Goal: Transaction & Acquisition: Purchase product/service

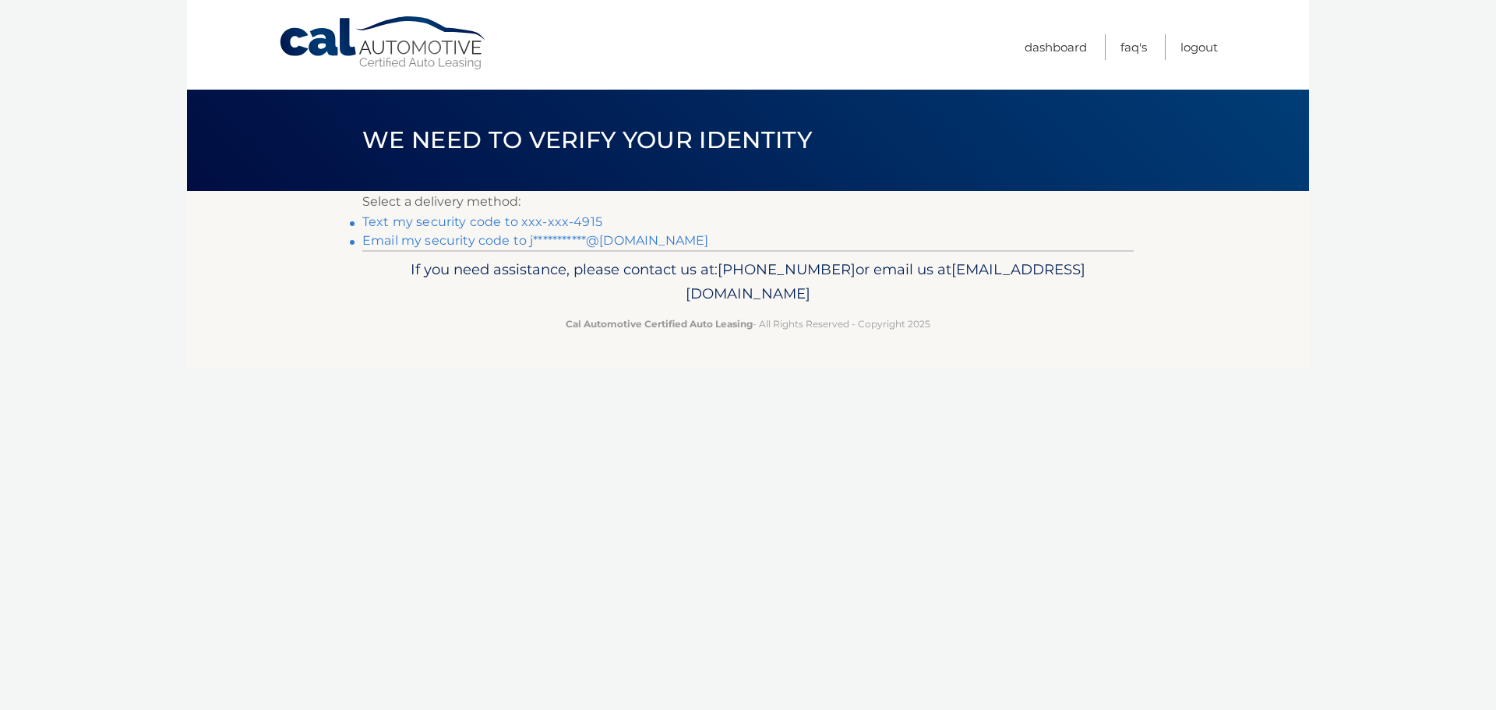
drag, startPoint x: 464, startPoint y: 217, endPoint x: 475, endPoint y: 216, distance: 10.9
click at [464, 217] on link "Text my security code to xxx-xxx-4915" at bounding box center [482, 221] width 240 height 15
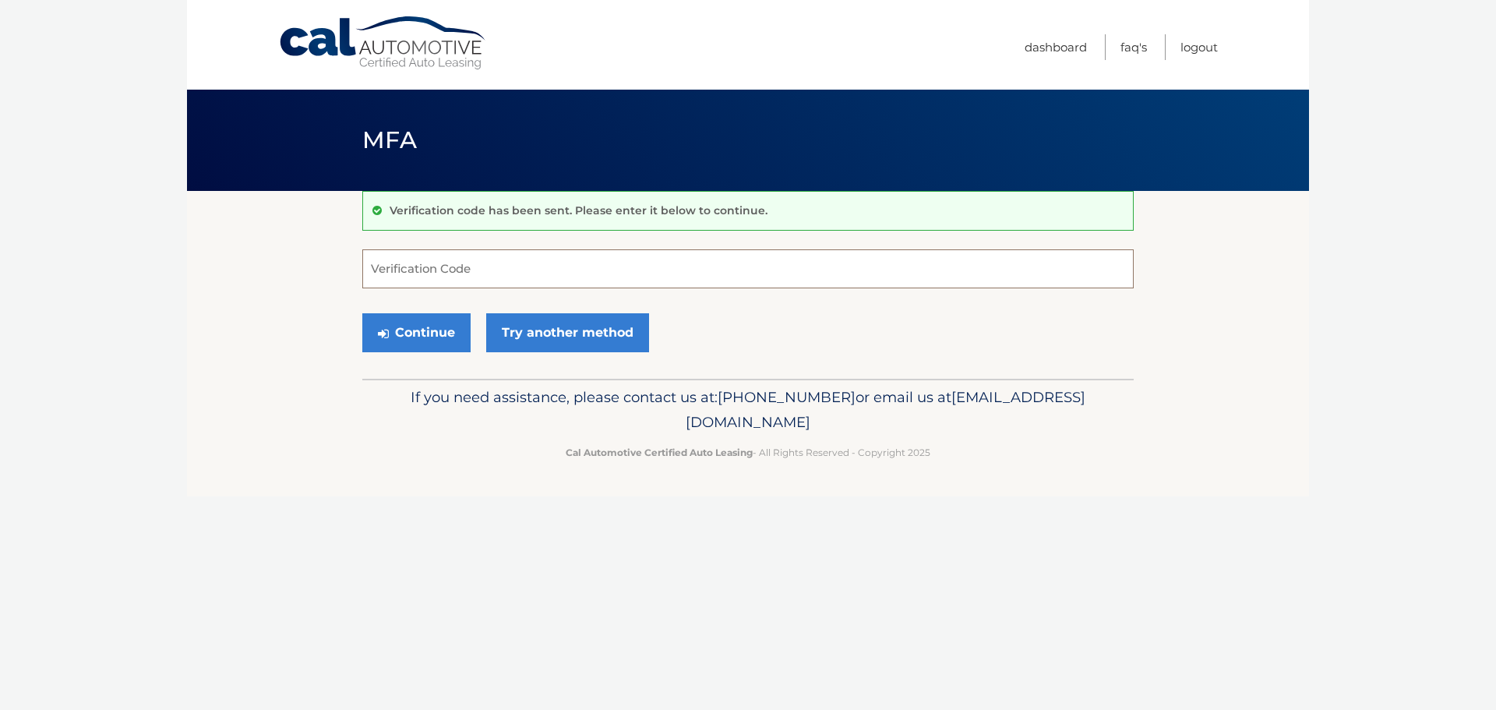
click at [560, 266] on input "Verification Code" at bounding box center [748, 268] width 772 height 39
type input "287126"
click at [427, 317] on button "Continue" at bounding box center [416, 332] width 108 height 39
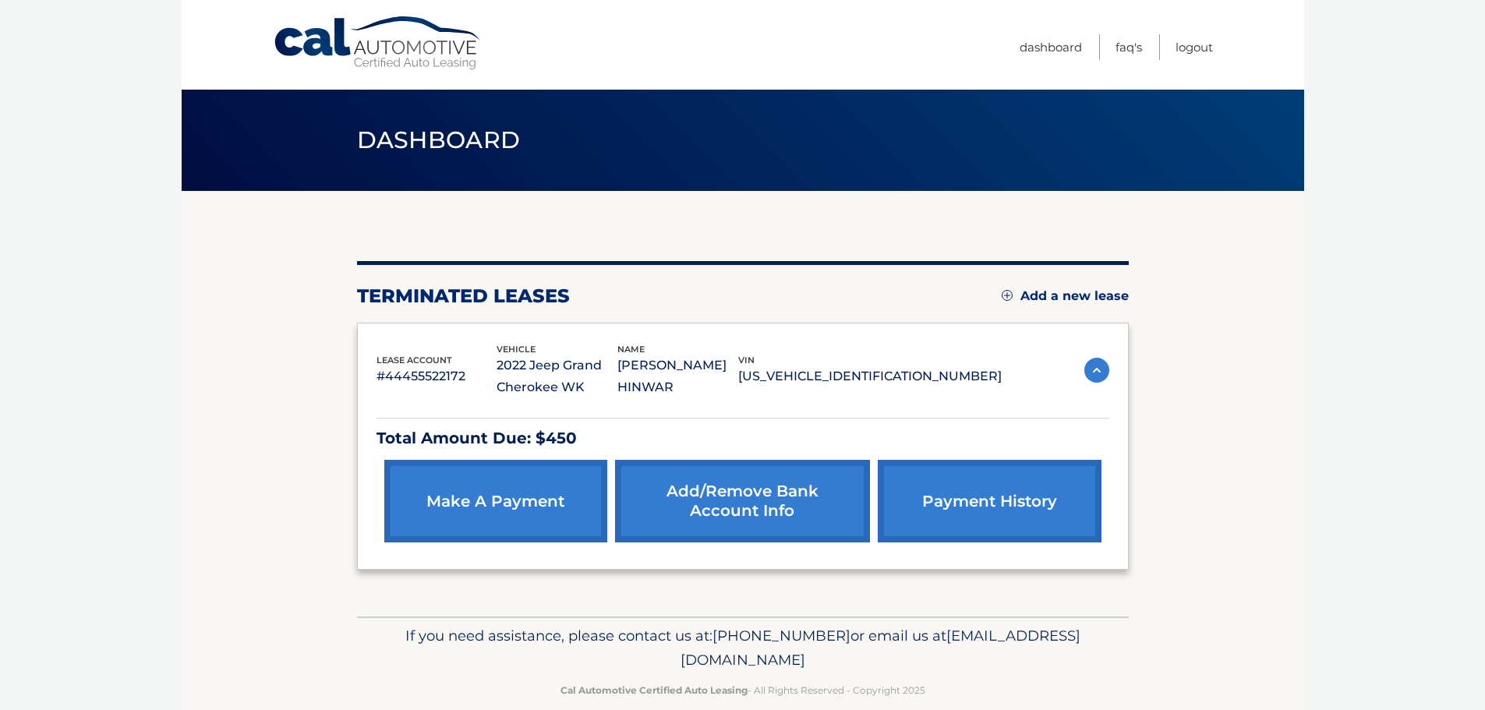
click at [1306, 422] on body "Cal Automotive Menu Dashboard FAQ's Logout" at bounding box center [742, 355] width 1485 height 710
click at [1061, 49] on link "Dashboard" at bounding box center [1050, 47] width 62 height 26
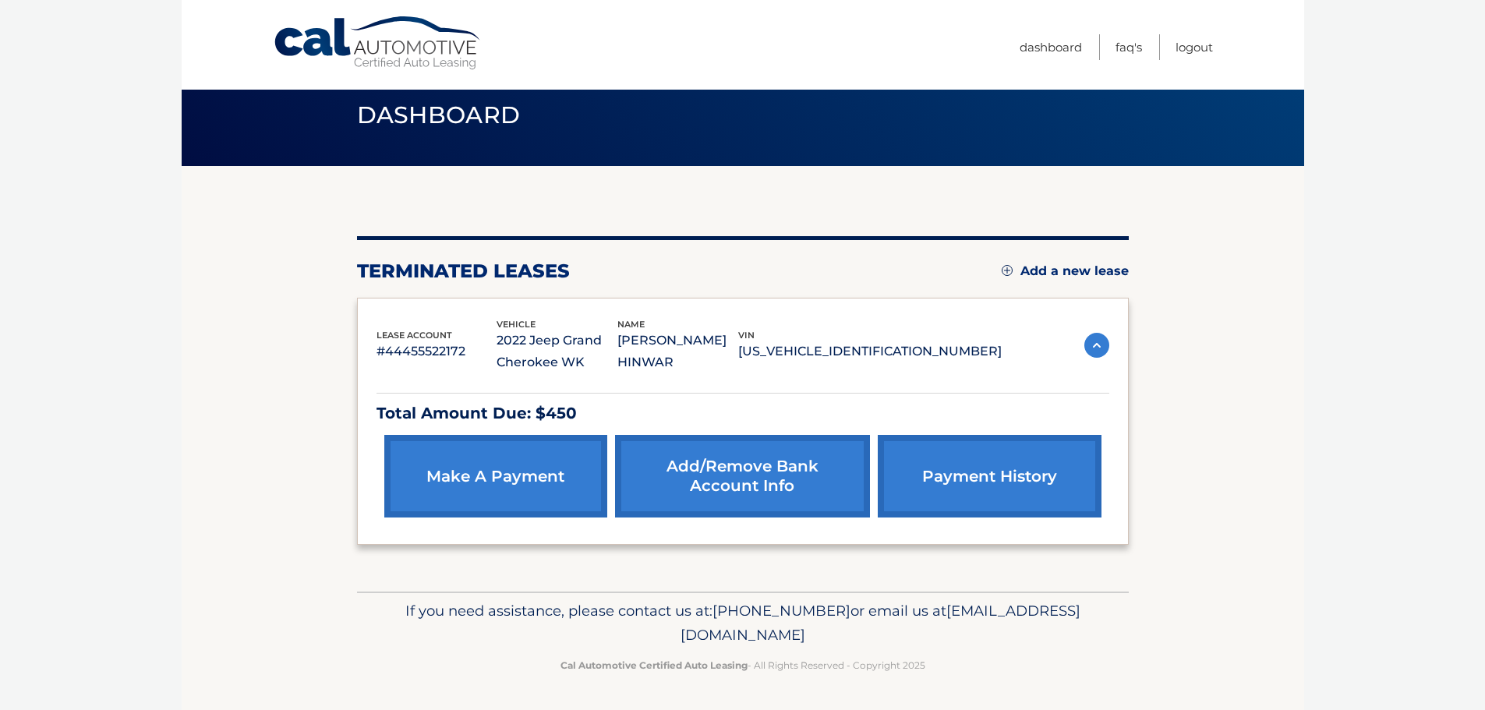
click at [1061, 271] on link "Add a new lease" at bounding box center [1064, 271] width 127 height 16
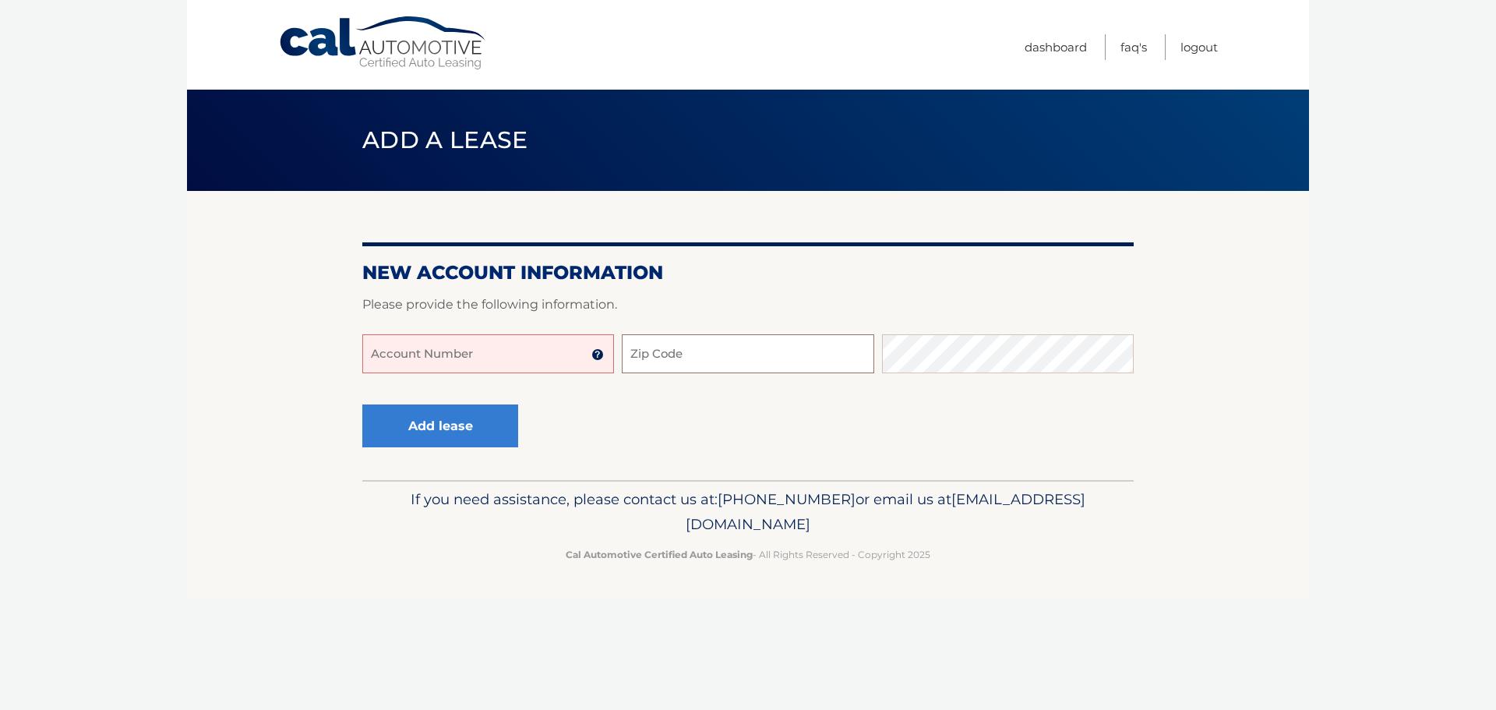
click at [654, 355] on input "Zip Code" at bounding box center [748, 353] width 252 height 39
click at [1061, 45] on link "Dashboard" at bounding box center [1056, 47] width 62 height 26
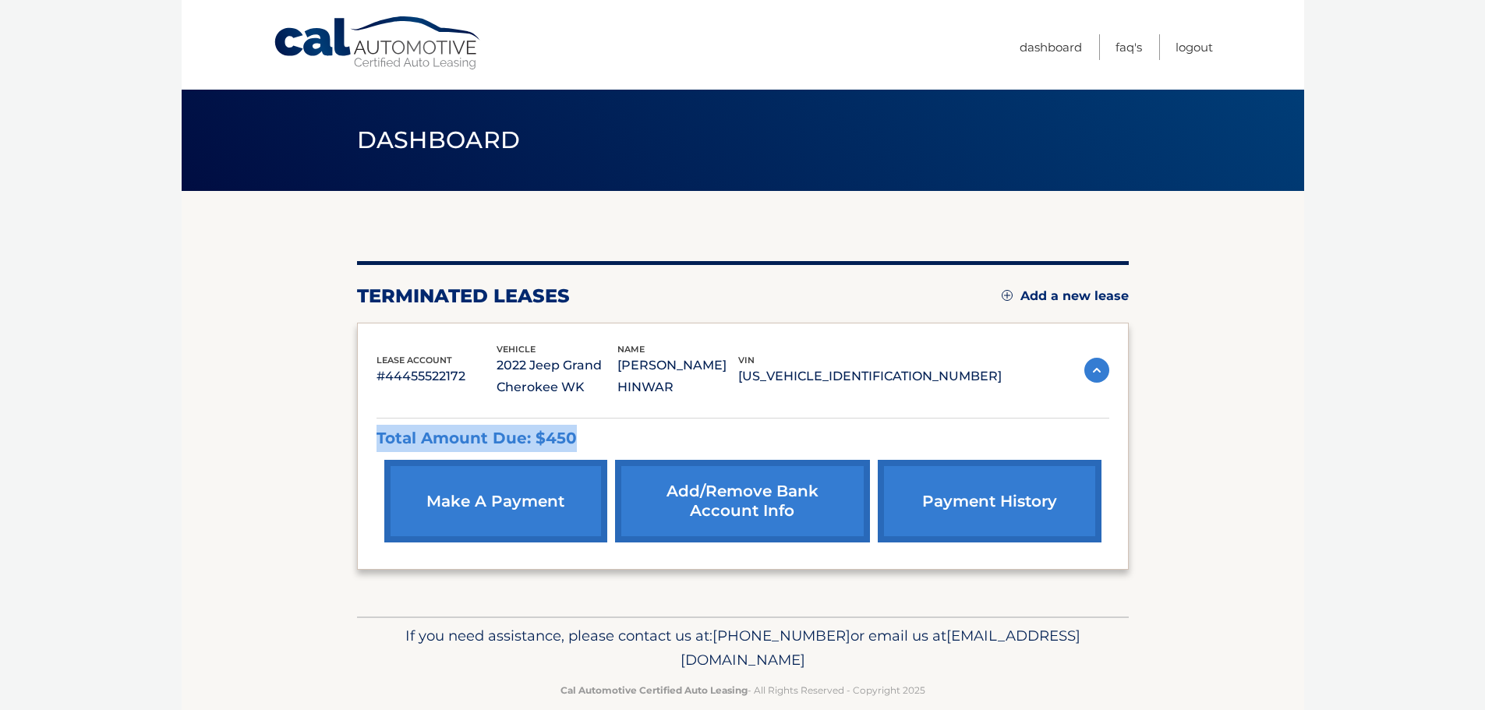
drag, startPoint x: 380, startPoint y: 434, endPoint x: 585, endPoint y: 434, distance: 204.2
click at [585, 434] on p "Total Amount Due: $450" at bounding box center [742, 438] width 733 height 27
click at [604, 434] on p "Total Amount Due: $450" at bounding box center [742, 438] width 733 height 27
drag, startPoint x: 585, startPoint y: 436, endPoint x: 373, endPoint y: 438, distance: 212.0
click at [373, 438] on div "lease account #44455522172 vehicle 2022 Jeep Grand Cherokee WK name JUGAL HINWA…" at bounding box center [743, 447] width 772 height 248
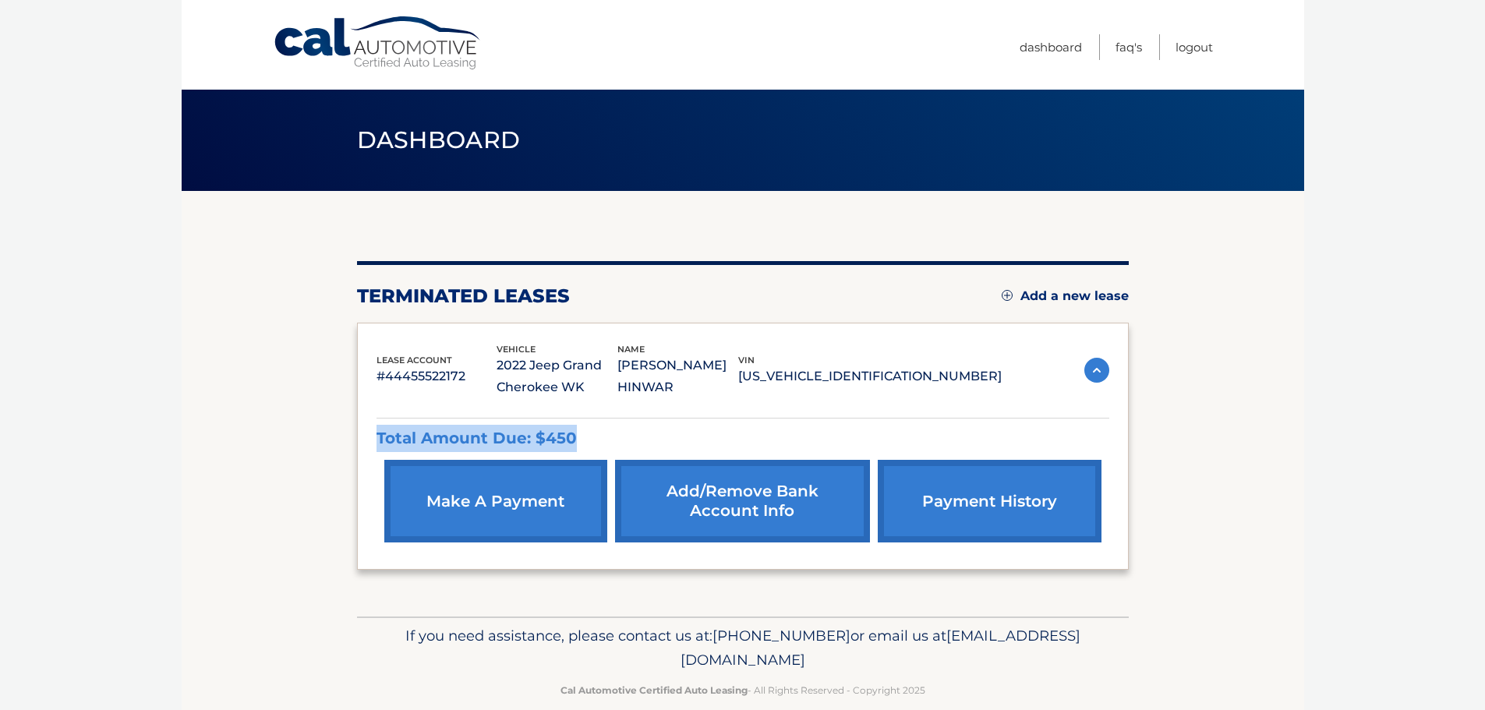
click at [605, 438] on p "Total Amount Due: $450" at bounding box center [742, 438] width 733 height 27
drag, startPoint x: 583, startPoint y: 438, endPoint x: 370, endPoint y: 438, distance: 212.8
click at [370, 438] on div "lease account #44455522172 vehicle 2022 Jeep Grand Cherokee WK name JUGAL HINWA…" at bounding box center [743, 447] width 772 height 248
click at [614, 430] on p "Total Amount Due: $450" at bounding box center [742, 438] width 733 height 27
click at [1088, 371] on img at bounding box center [1096, 370] width 25 height 25
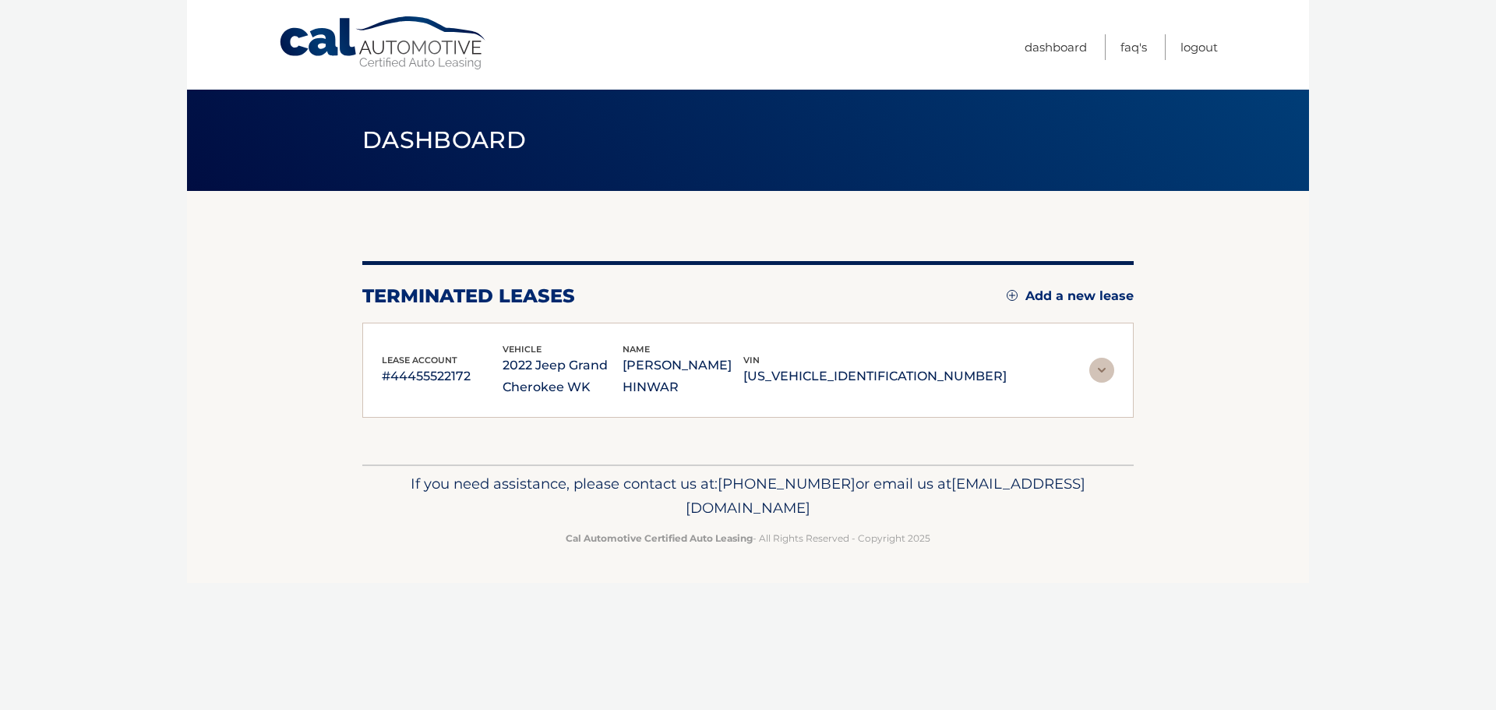
click at [1094, 368] on img at bounding box center [1102, 370] width 25 height 25
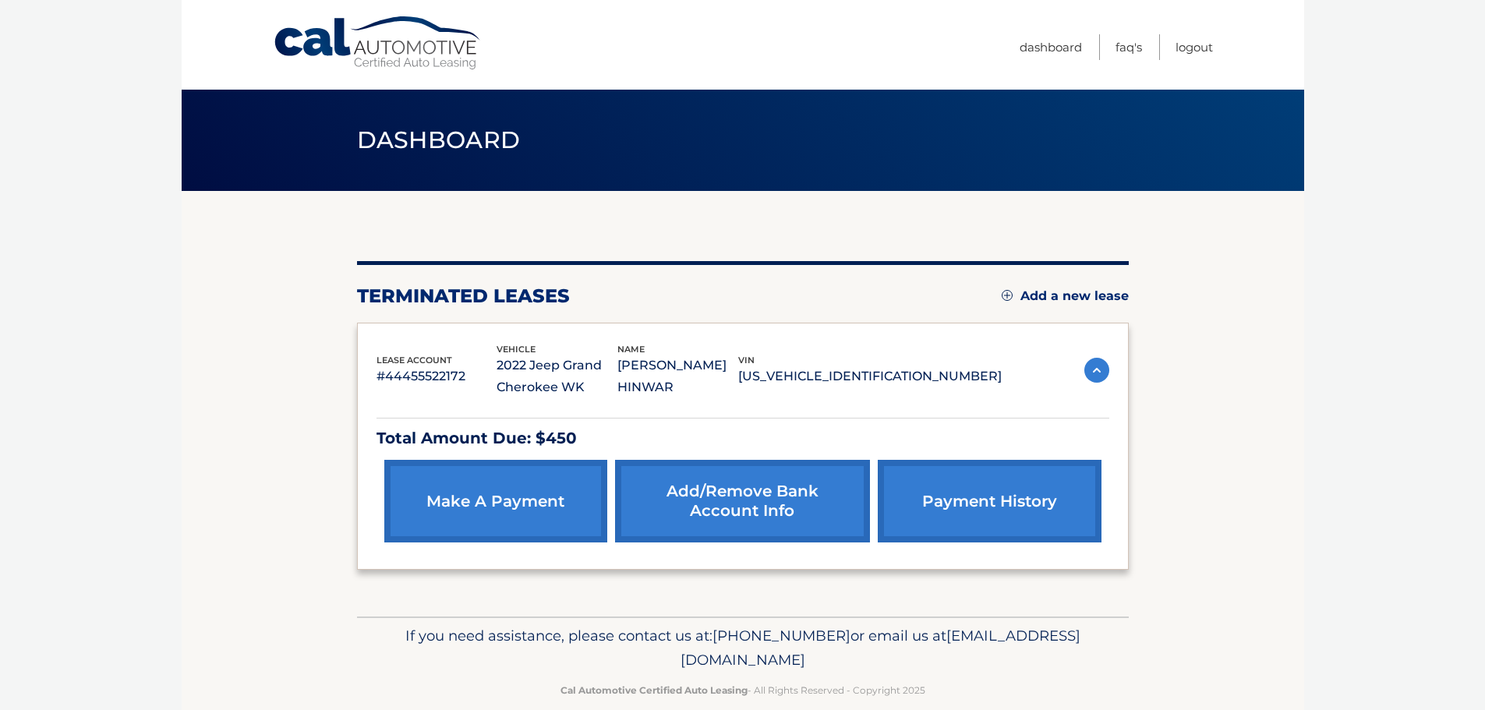
click at [1022, 522] on link "payment history" at bounding box center [989, 501] width 223 height 83
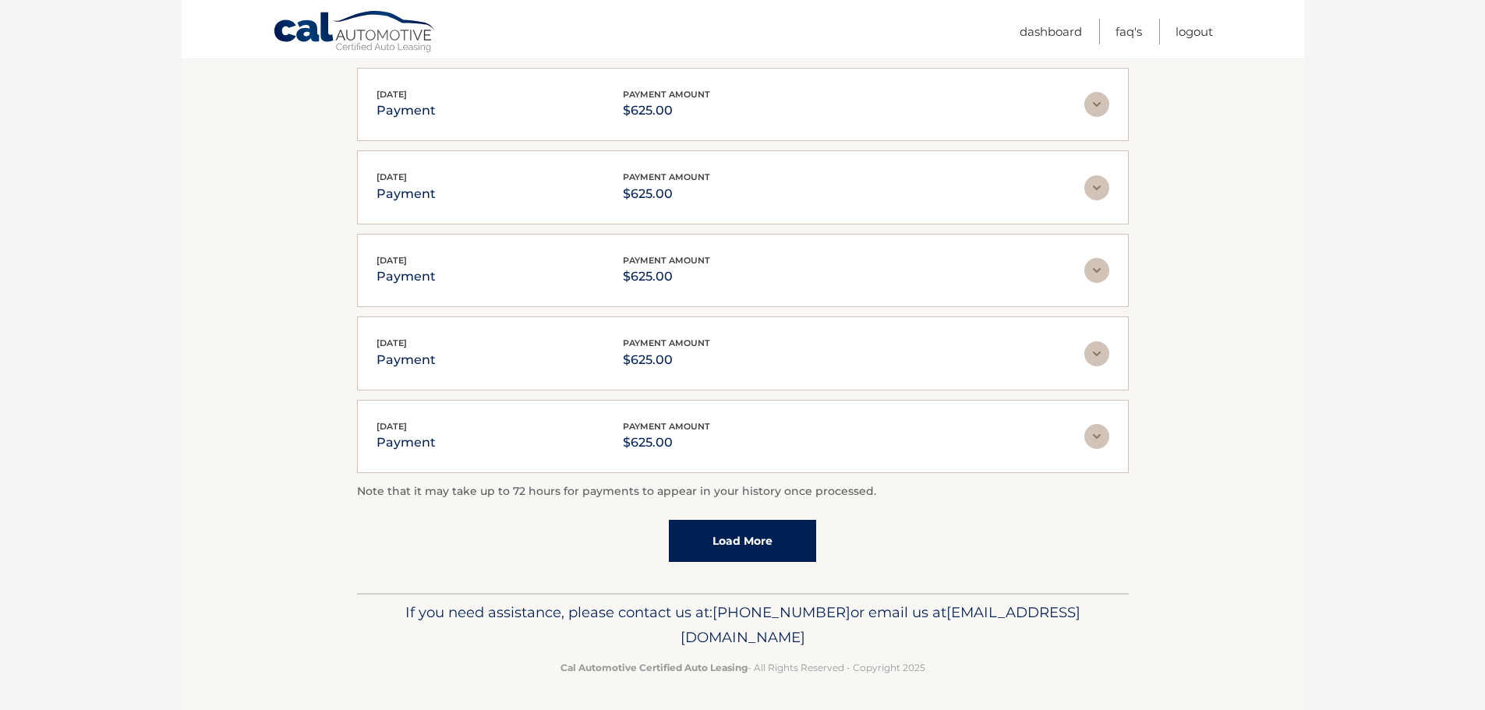
scroll to position [314, 0]
click at [746, 546] on link "Load More" at bounding box center [742, 539] width 147 height 42
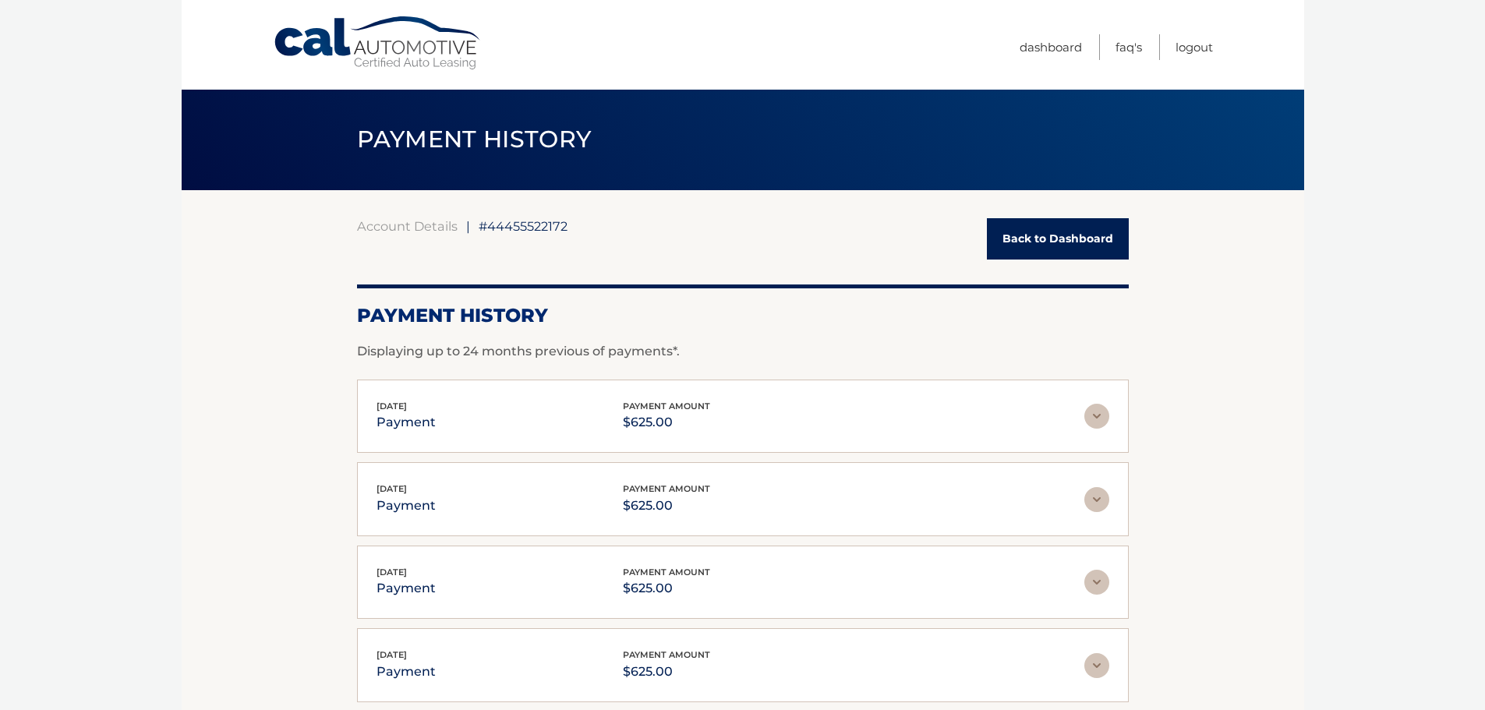
scroll to position [0, 0]
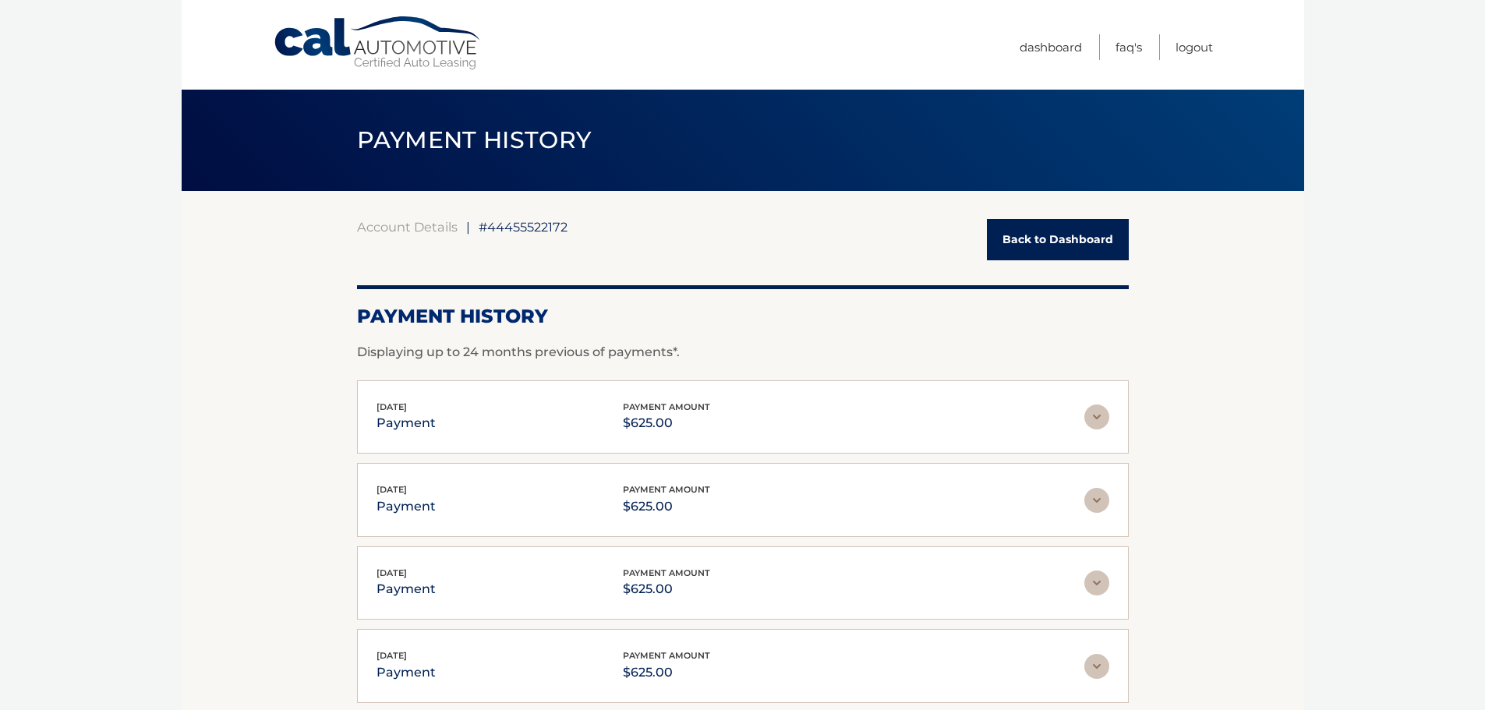
click at [1057, 234] on link "Back to Dashboard" at bounding box center [1058, 239] width 142 height 41
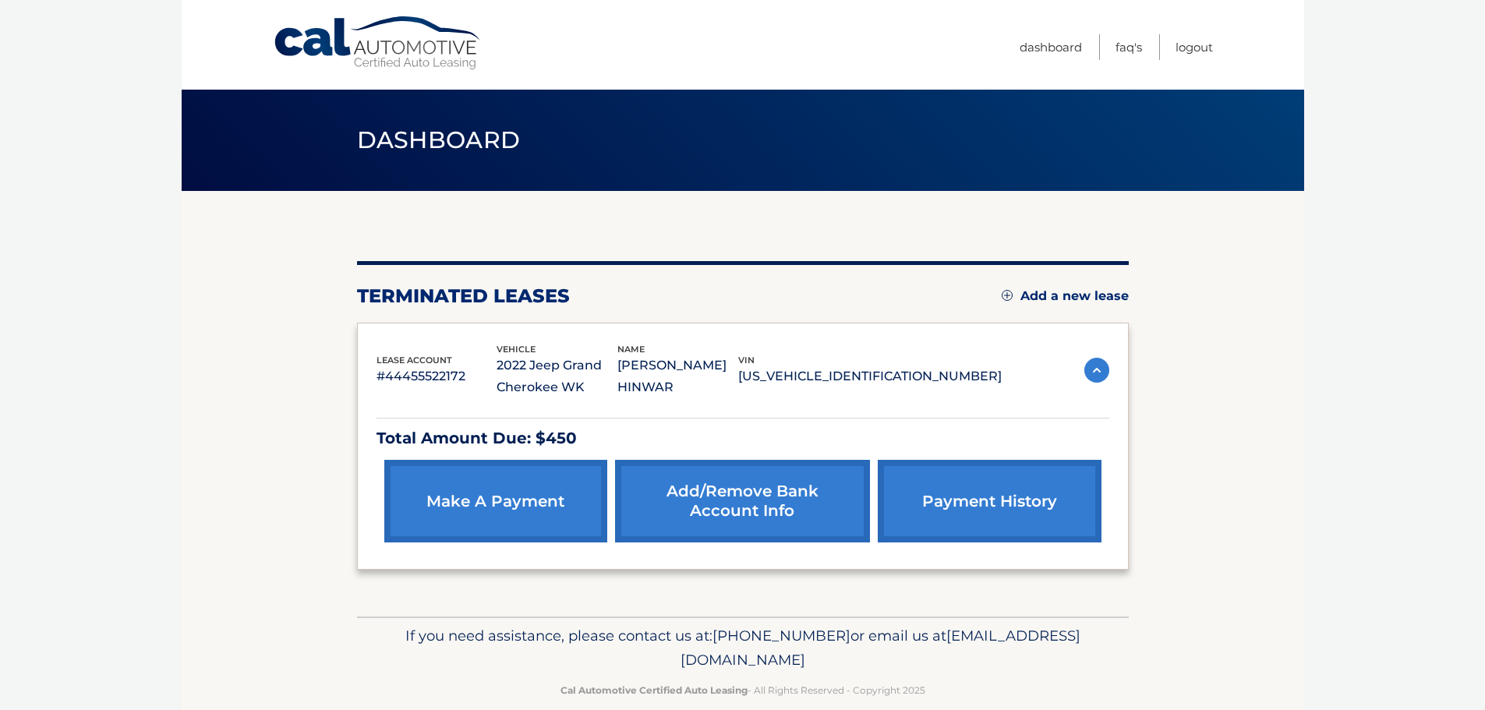
click at [503, 502] on link "make a payment" at bounding box center [495, 501] width 223 height 83
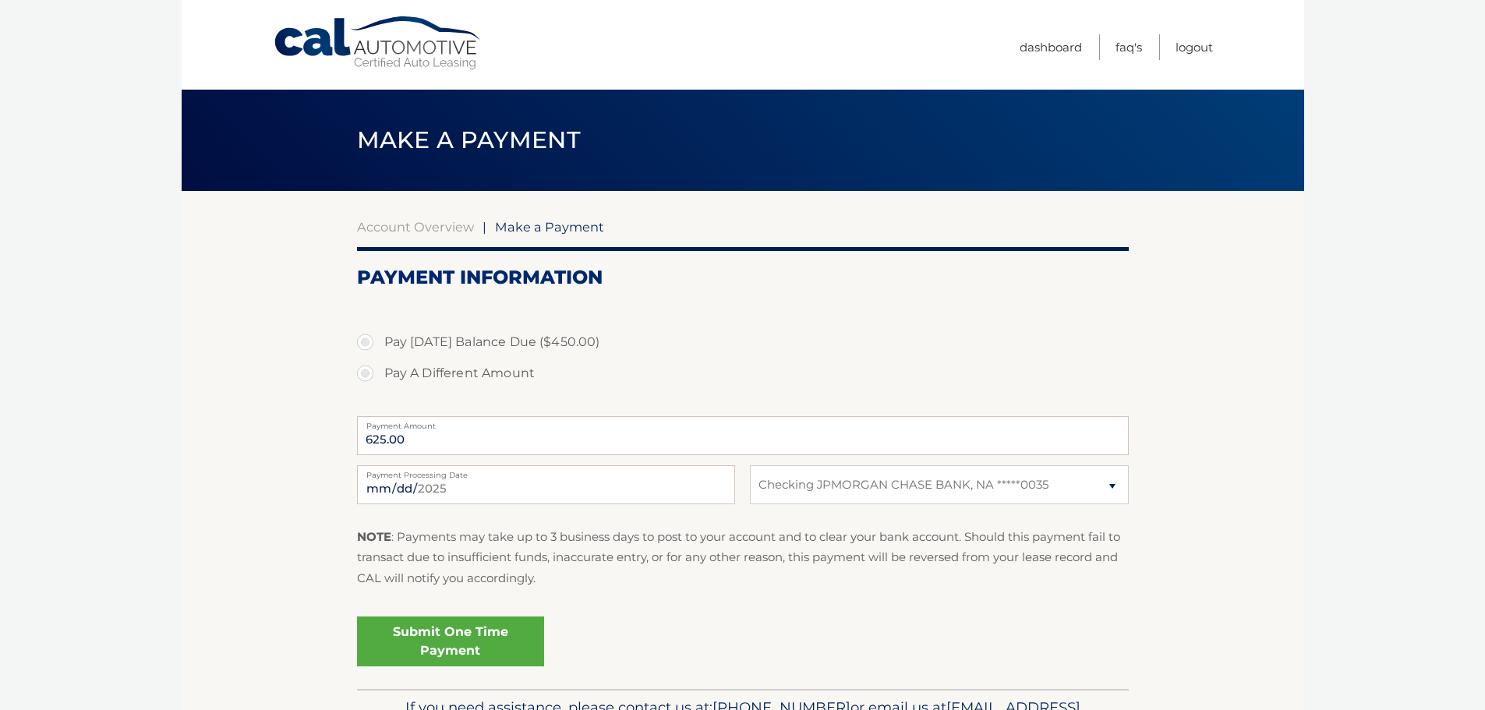
select select "OWZlYWUxOWUtZjNjYy00ZjdkLWE3Y2EtMTljMjMyOTg1ZTY2"
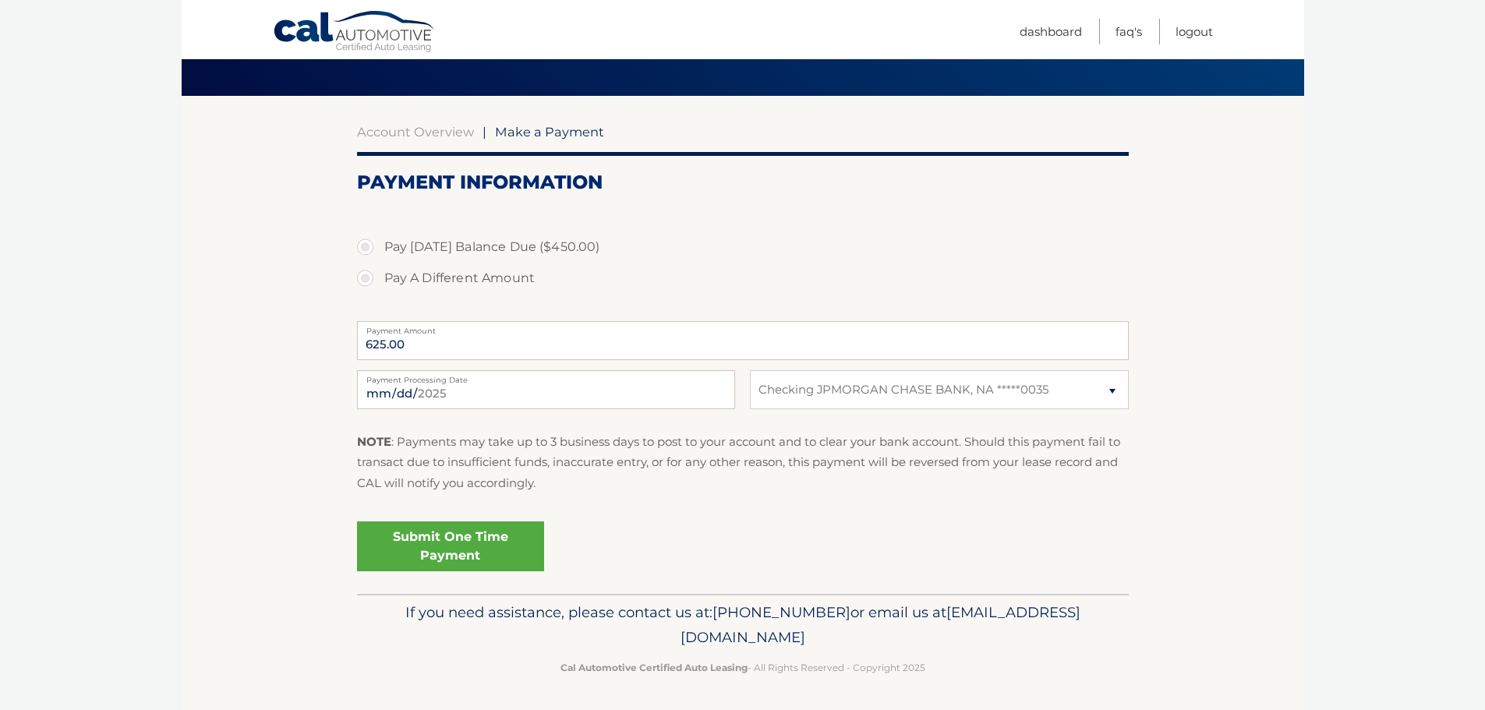
scroll to position [97, 0]
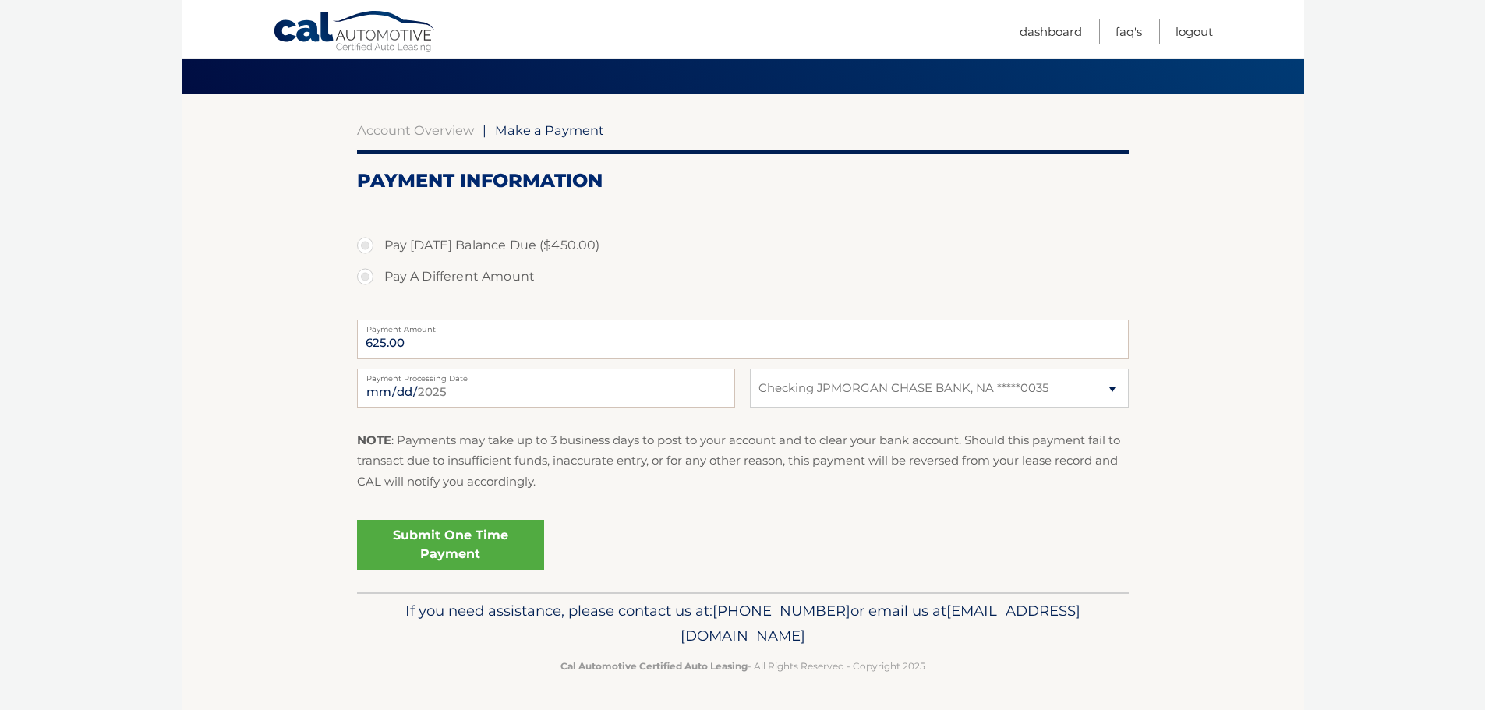
click at [366, 245] on label "Pay [DATE] Balance Due ($450.00)" at bounding box center [743, 245] width 772 height 31
click at [366, 245] on input "Pay [DATE] Balance Due ($450.00)" at bounding box center [371, 242] width 16 height 25
radio input "true"
type input "450.00"
click at [743, 277] on label "Pay A Different Amount" at bounding box center [743, 276] width 772 height 31
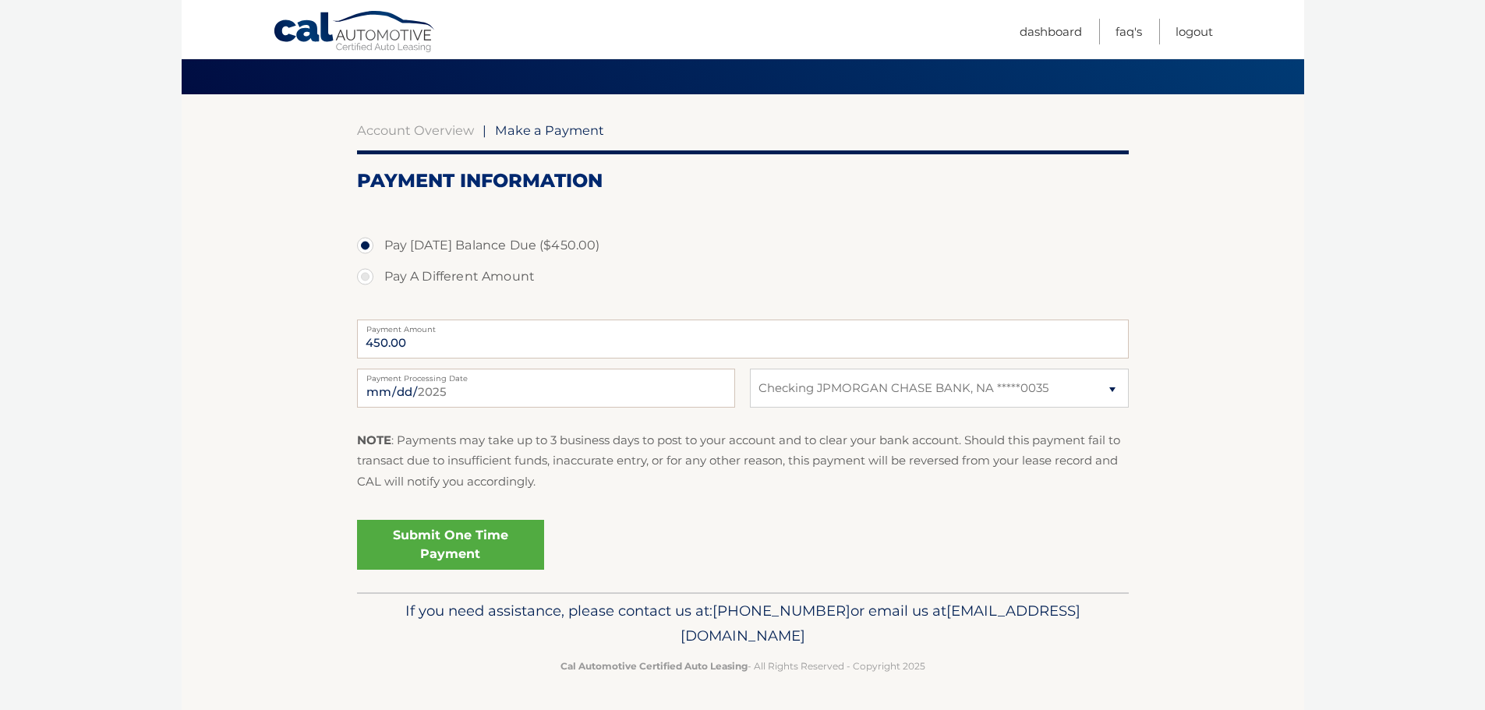
click at [379, 277] on input "Pay A Different Amount" at bounding box center [371, 273] width 16 height 25
radio input "true"
click at [365, 248] on label "Pay [DATE] Balance Due ($450.00)" at bounding box center [743, 245] width 772 height 31
click at [365, 248] on input "Pay [DATE] Balance Due ($450.00)" at bounding box center [371, 242] width 16 height 25
radio input "true"
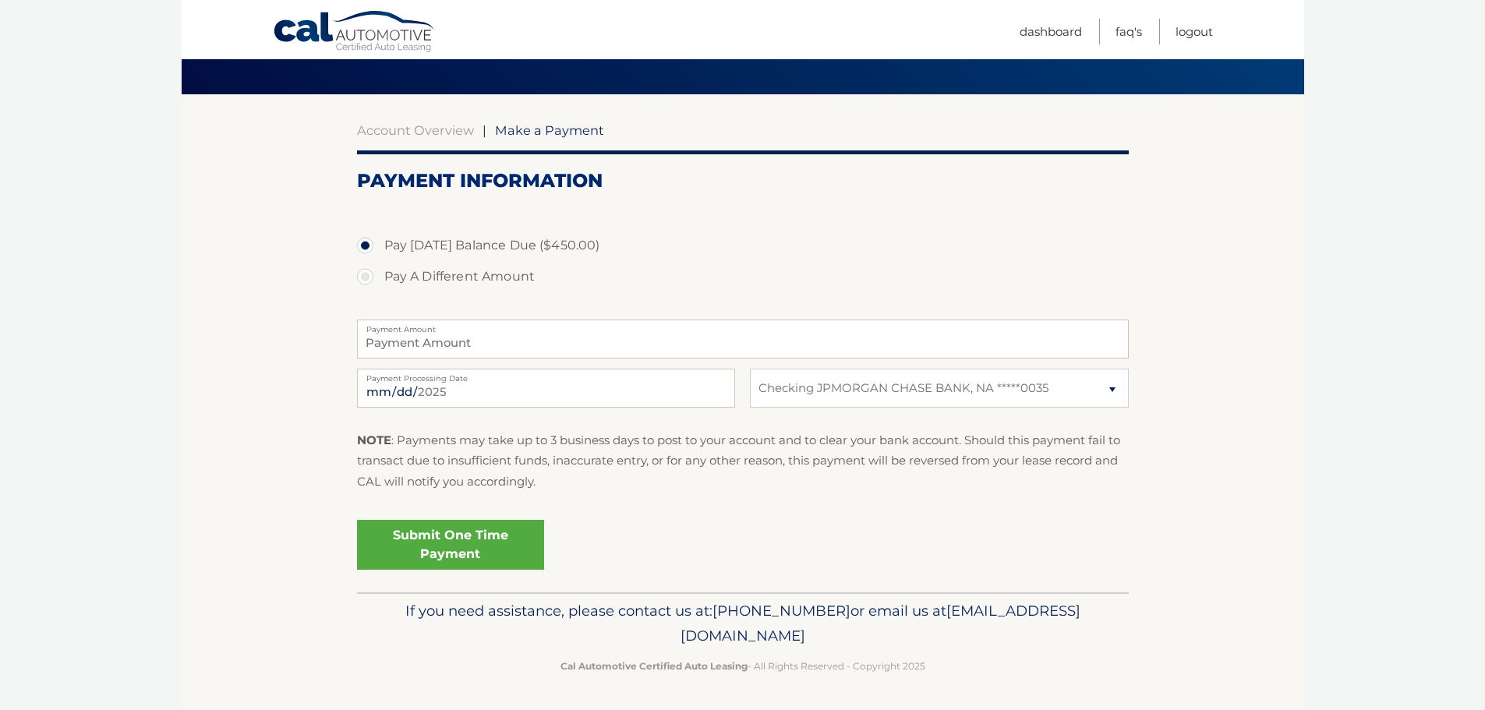
type input "450.00"
click at [422, 394] on input "[DATE]" at bounding box center [546, 388] width 378 height 39
click at [612, 507] on fieldset "Pay [DATE] Balance Due ($450.00) Pay A Different Amount 450.00 Payment Amount P…" at bounding box center [743, 397] width 772 height 390
click at [868, 390] on select "Select Bank Account Checking JPMORGAN CHASE BANK, NA *****0035" at bounding box center [939, 388] width 378 height 39
click at [750, 369] on select "Select Bank Account Checking JPMORGAN CHASE BANK, NA *****0035" at bounding box center [939, 388] width 378 height 39
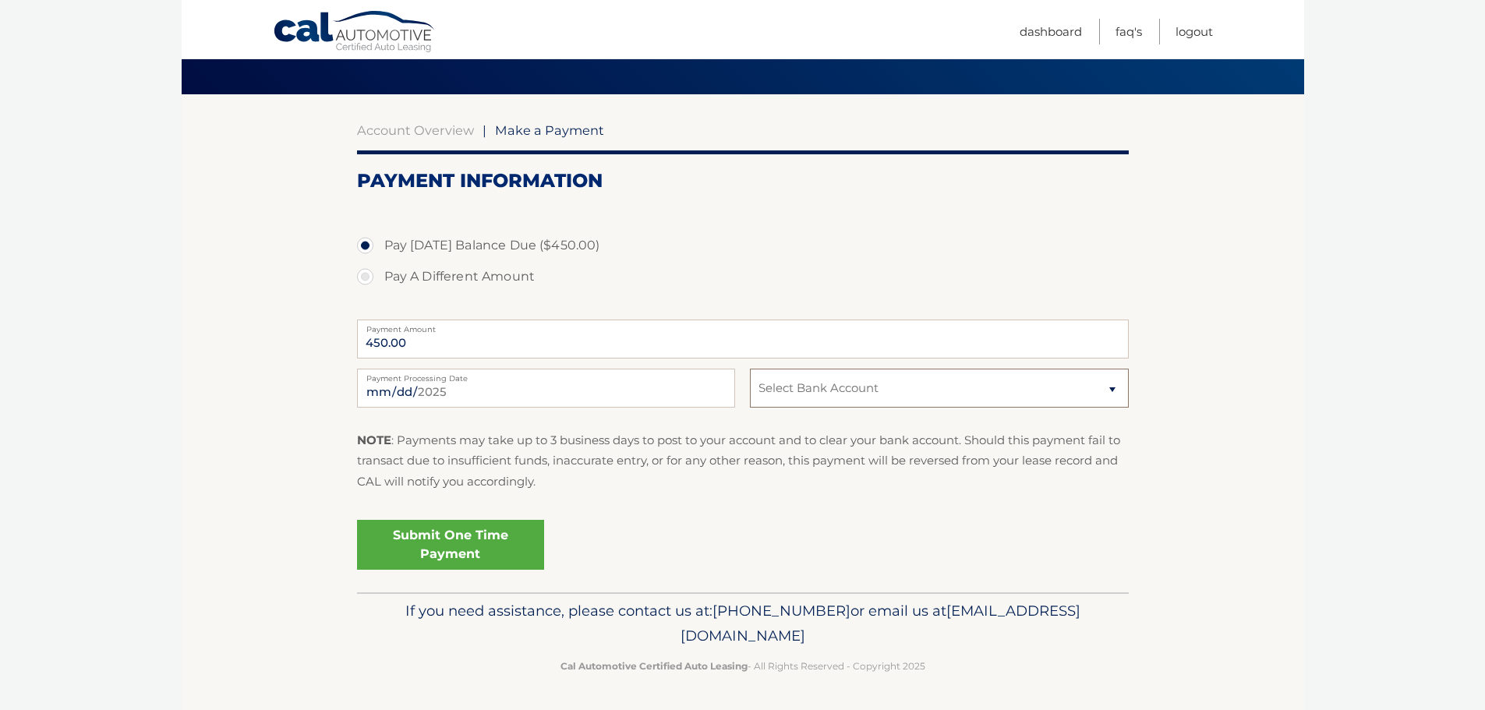
click at [833, 389] on select "Select Bank Account Checking JPMORGAN CHASE BANK, NA *****0035" at bounding box center [939, 388] width 378 height 39
select select "OWZlYWUxOWUtZjNjYy00ZjdkLWE3Y2EtMTljMjMyOTg1ZTY2"
click at [750, 369] on select "Select Bank Account Checking JPMORGAN CHASE BANK, NA *****0035" at bounding box center [939, 388] width 378 height 39
click at [447, 133] on link "Account Overview" at bounding box center [415, 130] width 117 height 16
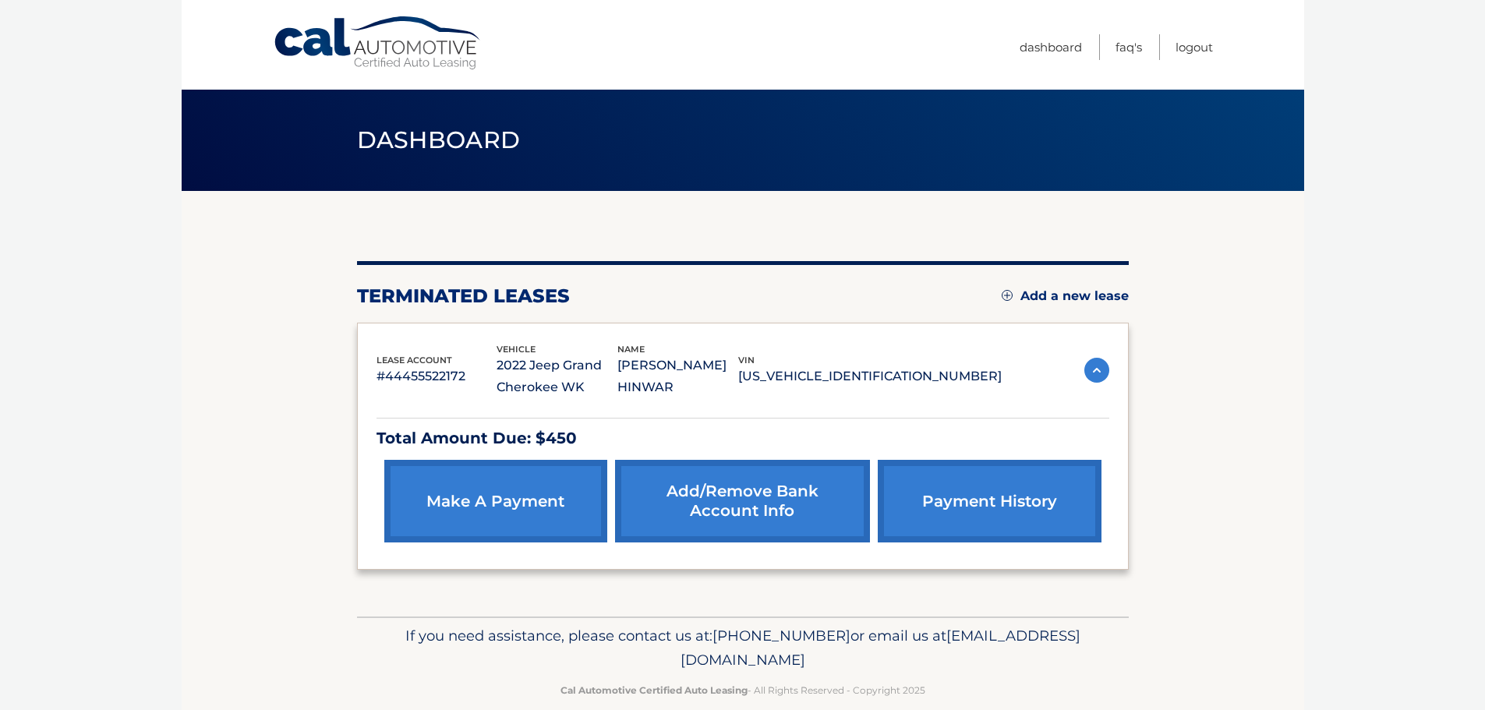
click at [759, 503] on link "Add/Remove bank account info" at bounding box center [742, 501] width 255 height 83
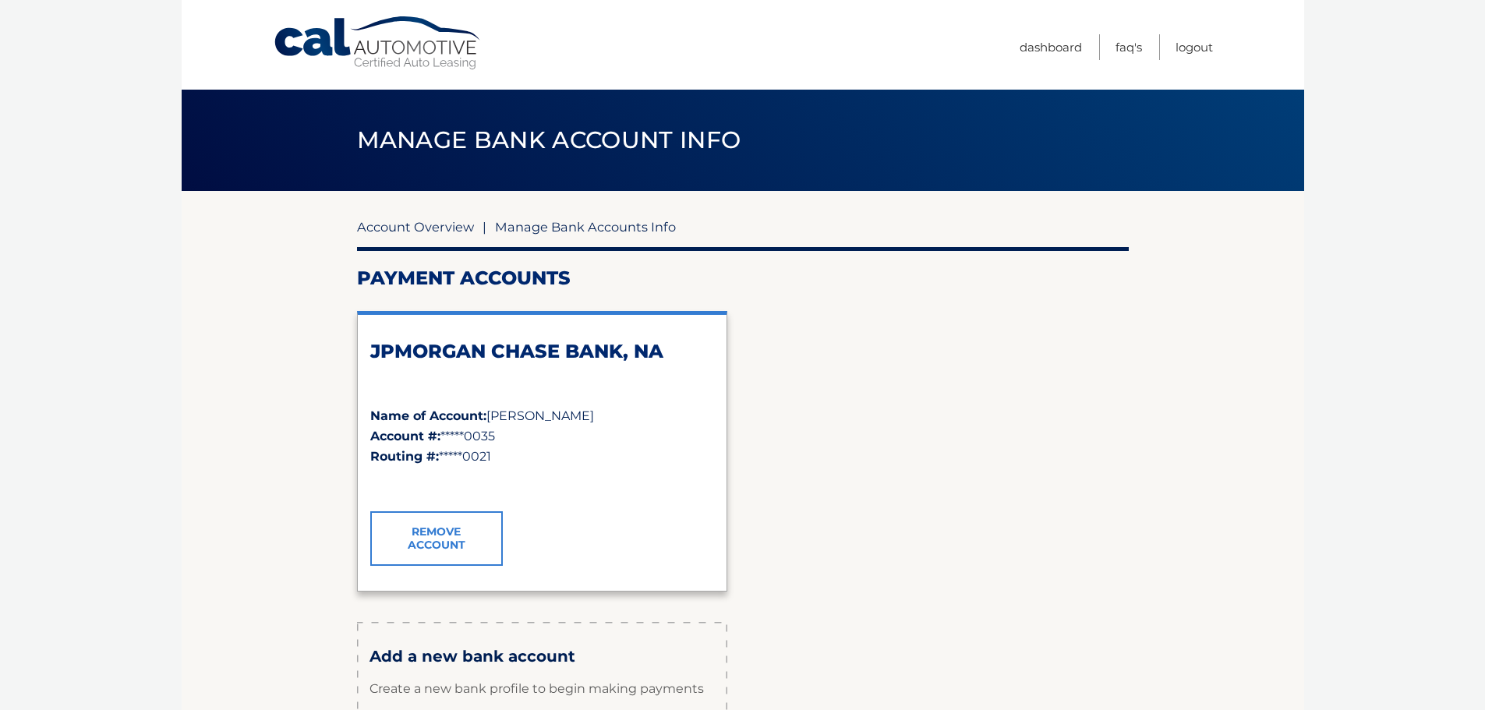
click at [405, 228] on link "Account Overview" at bounding box center [415, 227] width 117 height 16
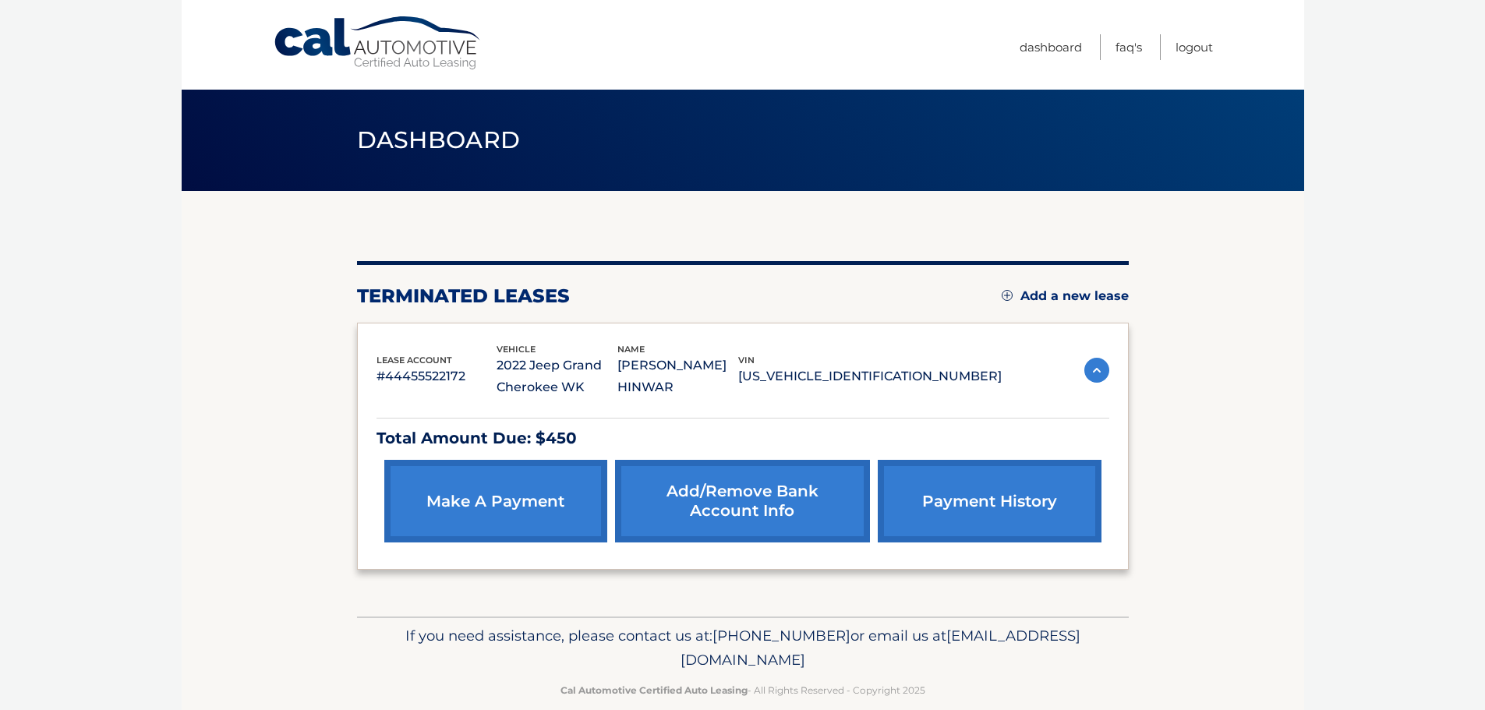
click at [1197, 430] on section "You are registered for this site, but you haven't enrolled in online payments. …" at bounding box center [743, 404] width 1122 height 426
click at [397, 201] on div "You are registered for this site, but you haven't enrolled in online payments. …" at bounding box center [743, 404] width 772 height 426
click at [437, 610] on div "You are registered for this site, but you haven't enrolled in online payments. …" at bounding box center [743, 404] width 772 height 426
click at [1347, 395] on body "Cal Automotive Menu Dashboard FAQ's Logout" at bounding box center [742, 355] width 1485 height 710
drag, startPoint x: 617, startPoint y: 390, endPoint x: 529, endPoint y: 369, distance: 90.5
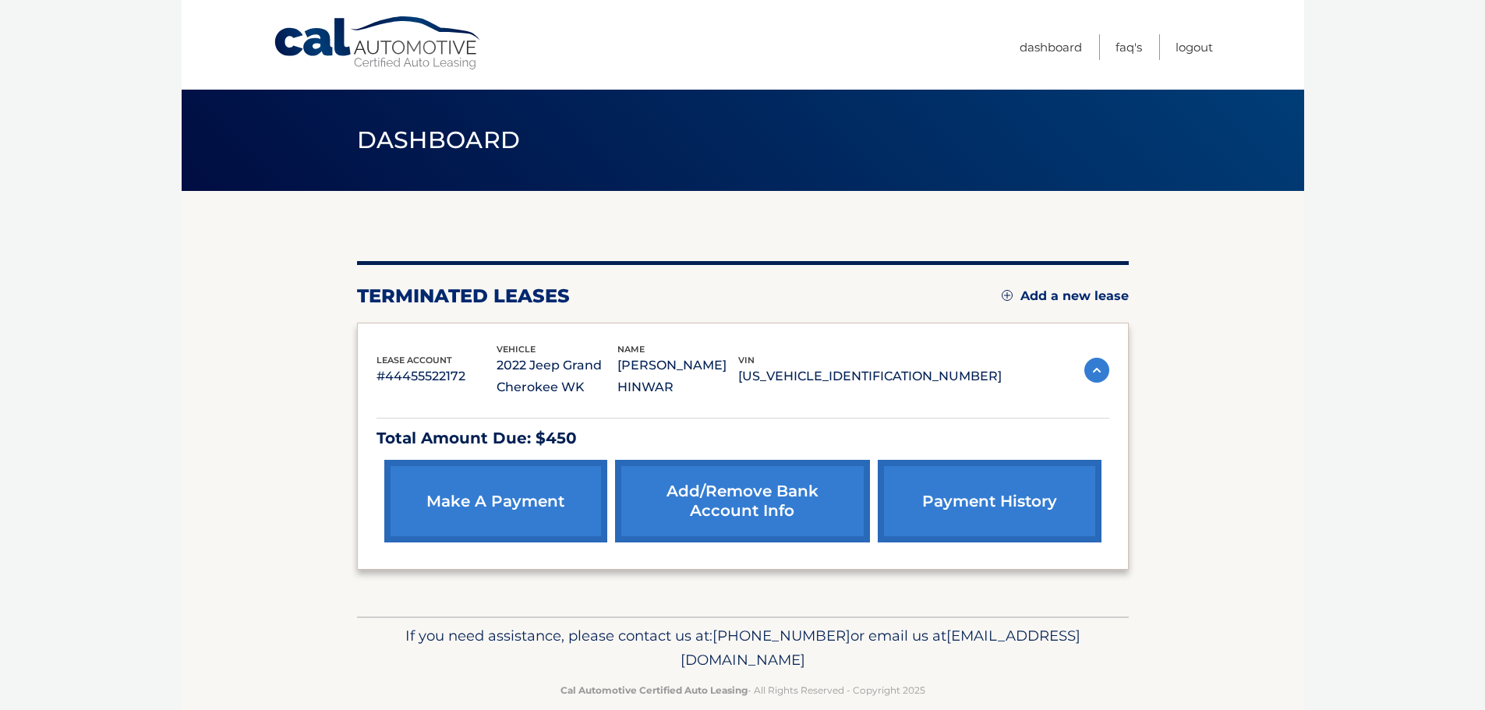
click at [529, 369] on div "lease account #44455522172 vehicle 2022 Jeep Grand Cherokee WK name [PERSON_NAM…" at bounding box center [688, 370] width 625 height 57
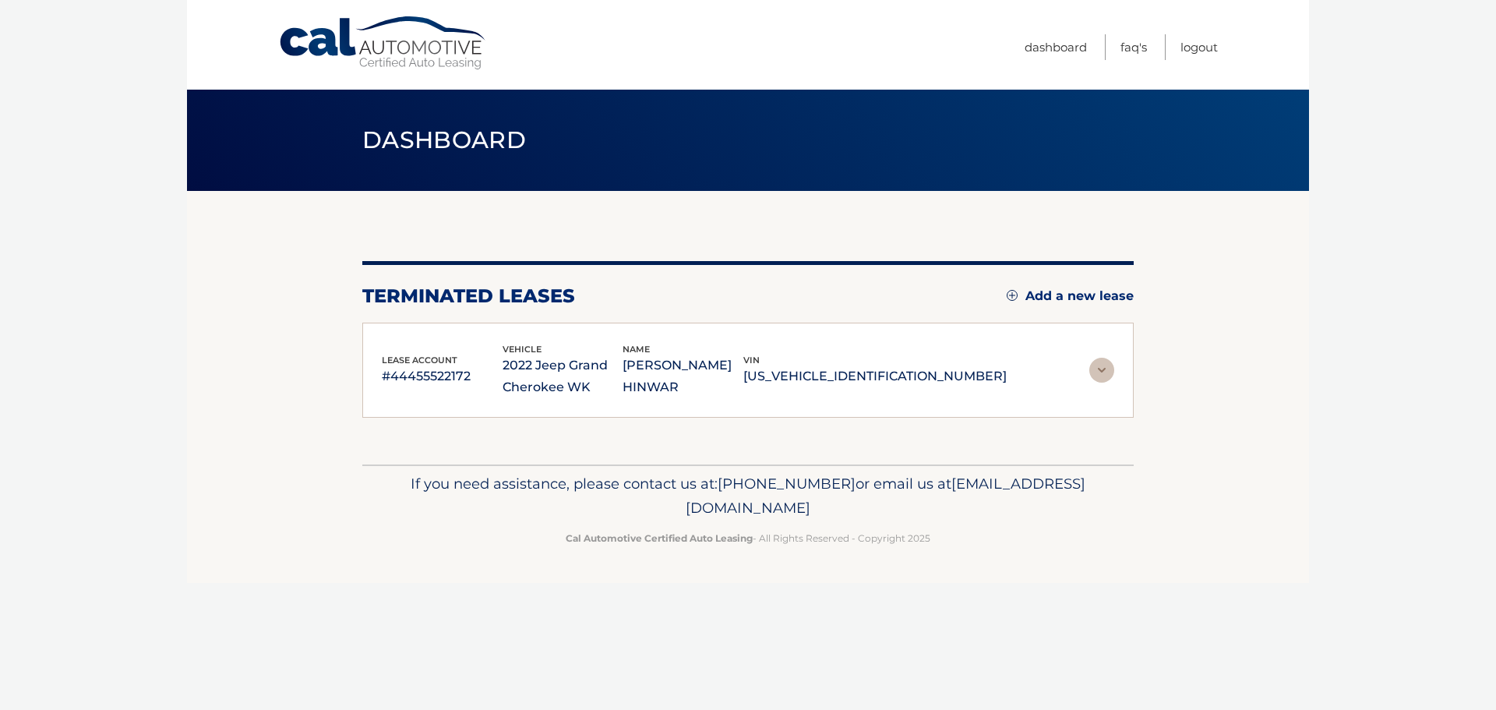
click at [623, 394] on p "2022 Jeep Grand Cherokee WK" at bounding box center [563, 377] width 121 height 44
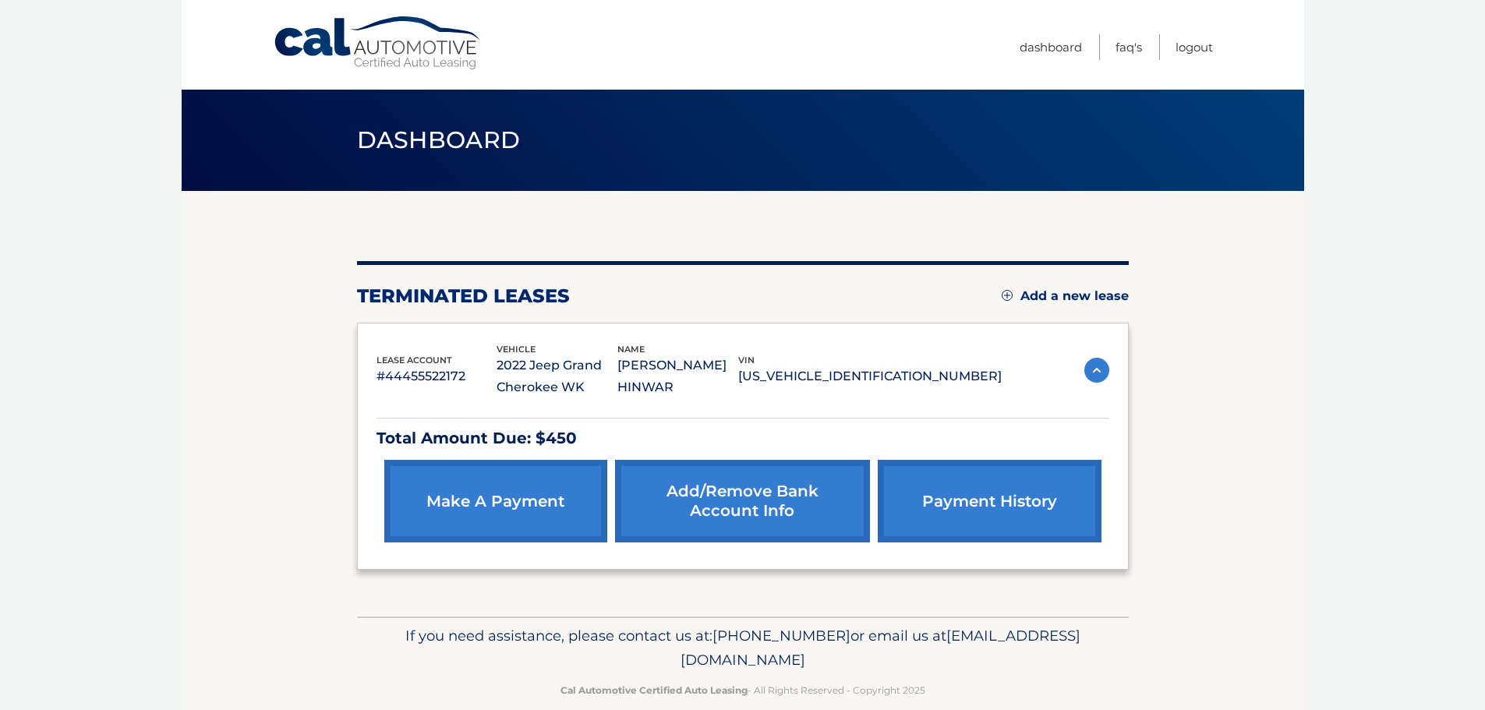
click at [991, 387] on p "[US_VEHICLE_IDENTIFICATION_NUMBER]" at bounding box center [869, 377] width 263 height 22
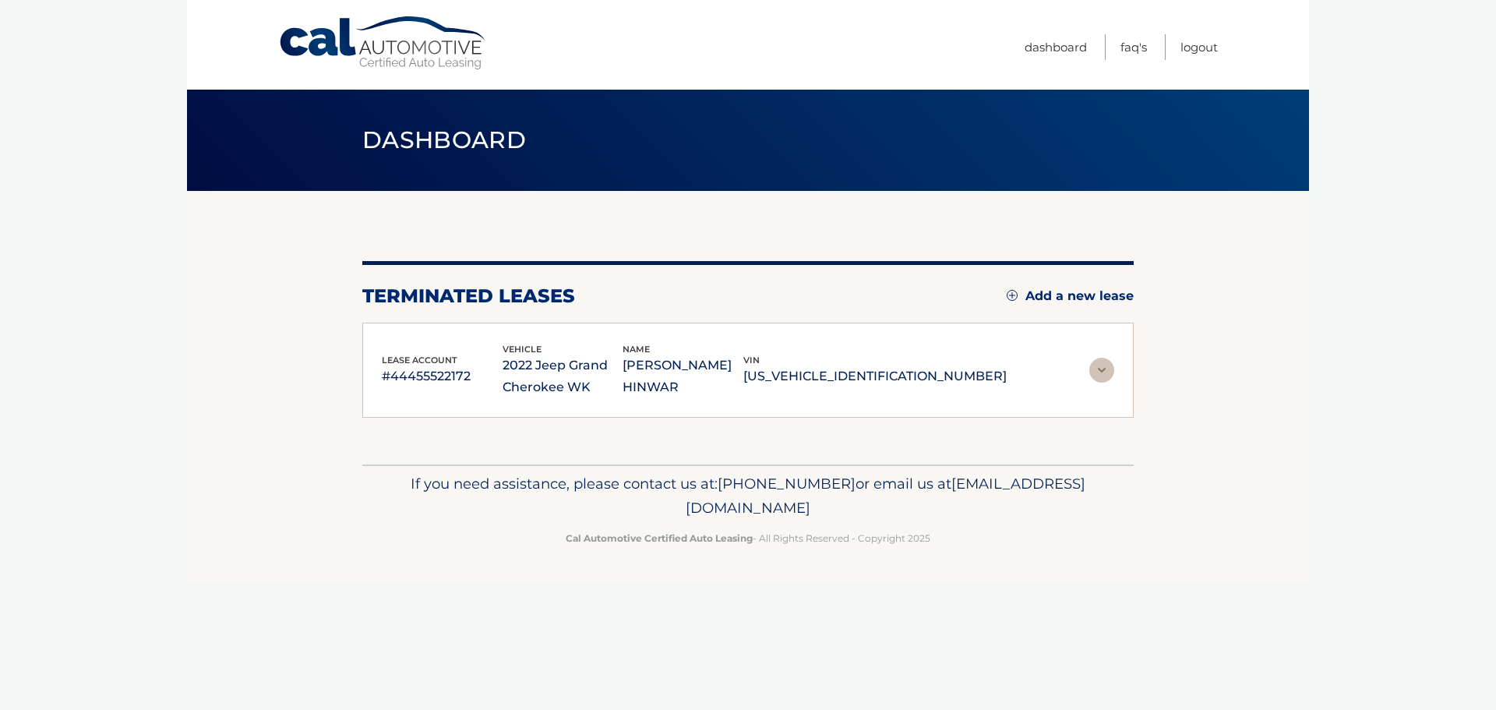
drag, startPoint x: 984, startPoint y: 375, endPoint x: 842, endPoint y: 379, distance: 141.9
click at [842, 379] on div "lease account #44455522172 vehicle 2022 Jeep Grand Cherokee WK name [PERSON_NAM…" at bounding box center [694, 370] width 625 height 57
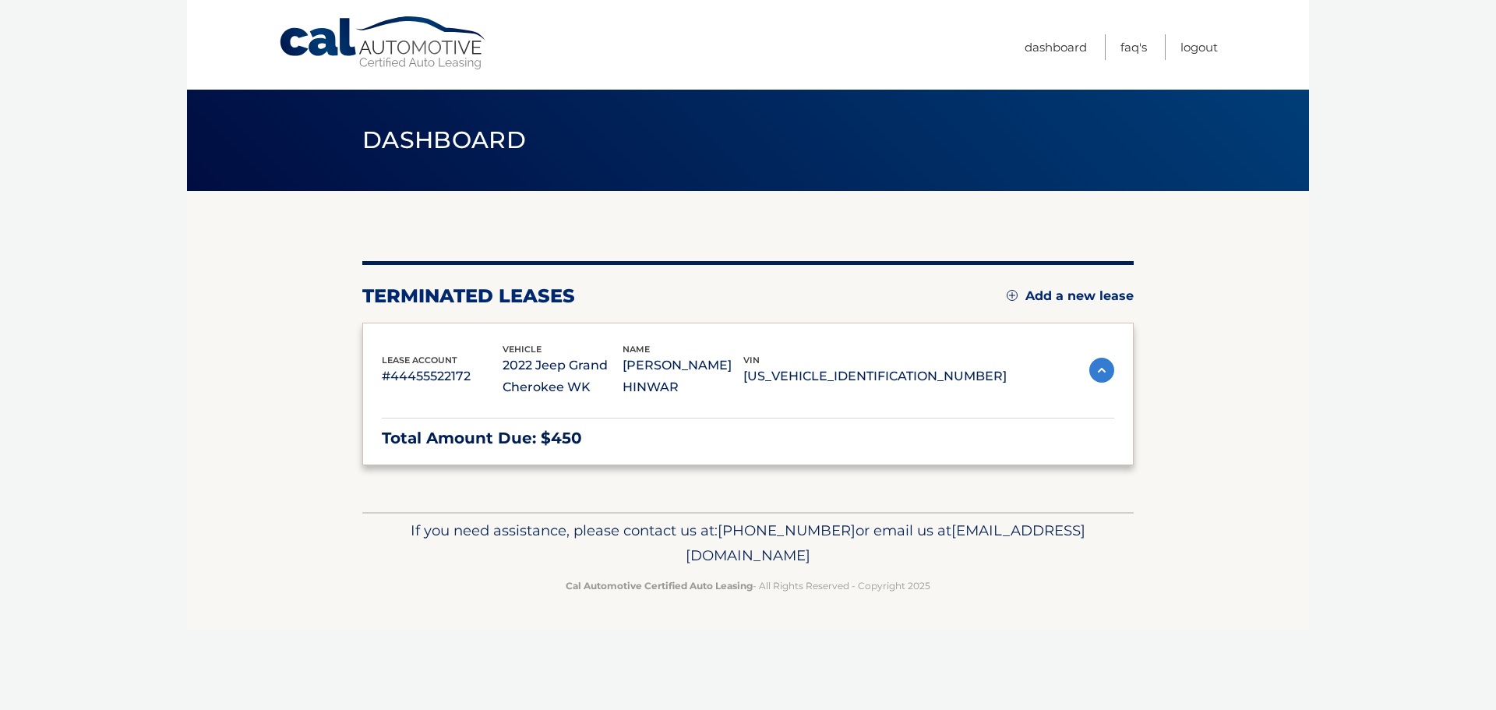
click at [998, 390] on div "lease account #44455522172 vehicle 2022 Jeep Grand Cherokee WK name [PERSON_NAM…" at bounding box center [694, 370] width 625 height 57
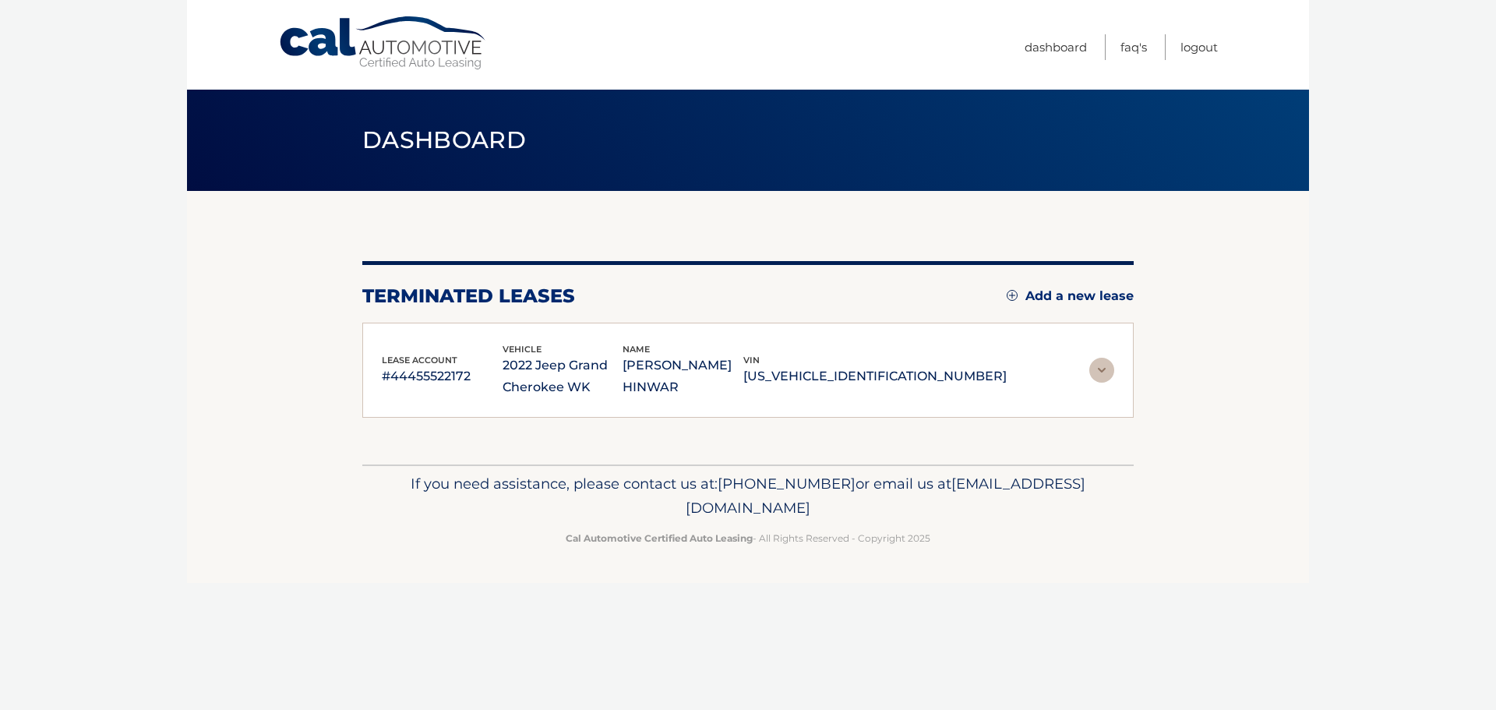
click at [1107, 373] on img at bounding box center [1102, 370] width 25 height 25
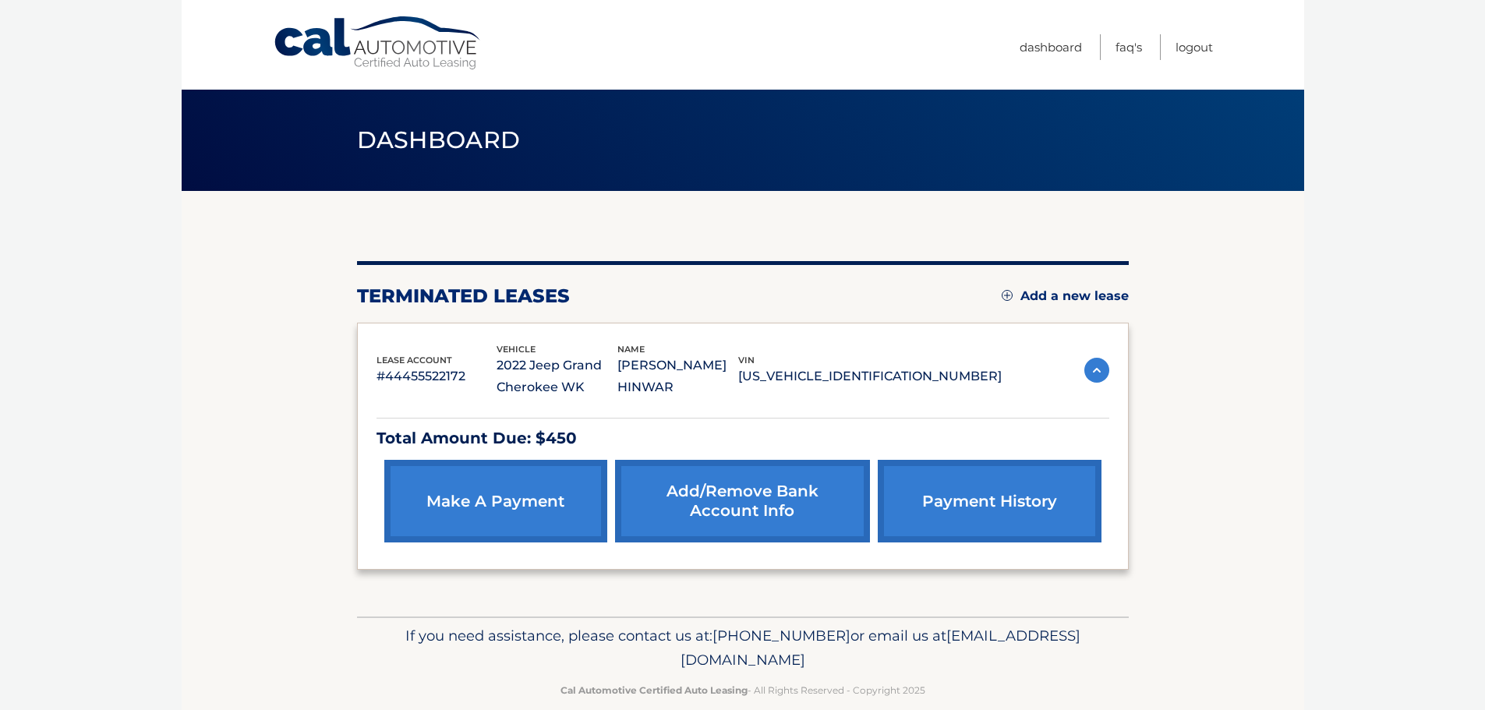
click at [1040, 390] on div "lease account #44455522172 vehicle 2022 Jeep Grand Cherokee WK name [PERSON_NAM…" at bounding box center [742, 370] width 733 height 57
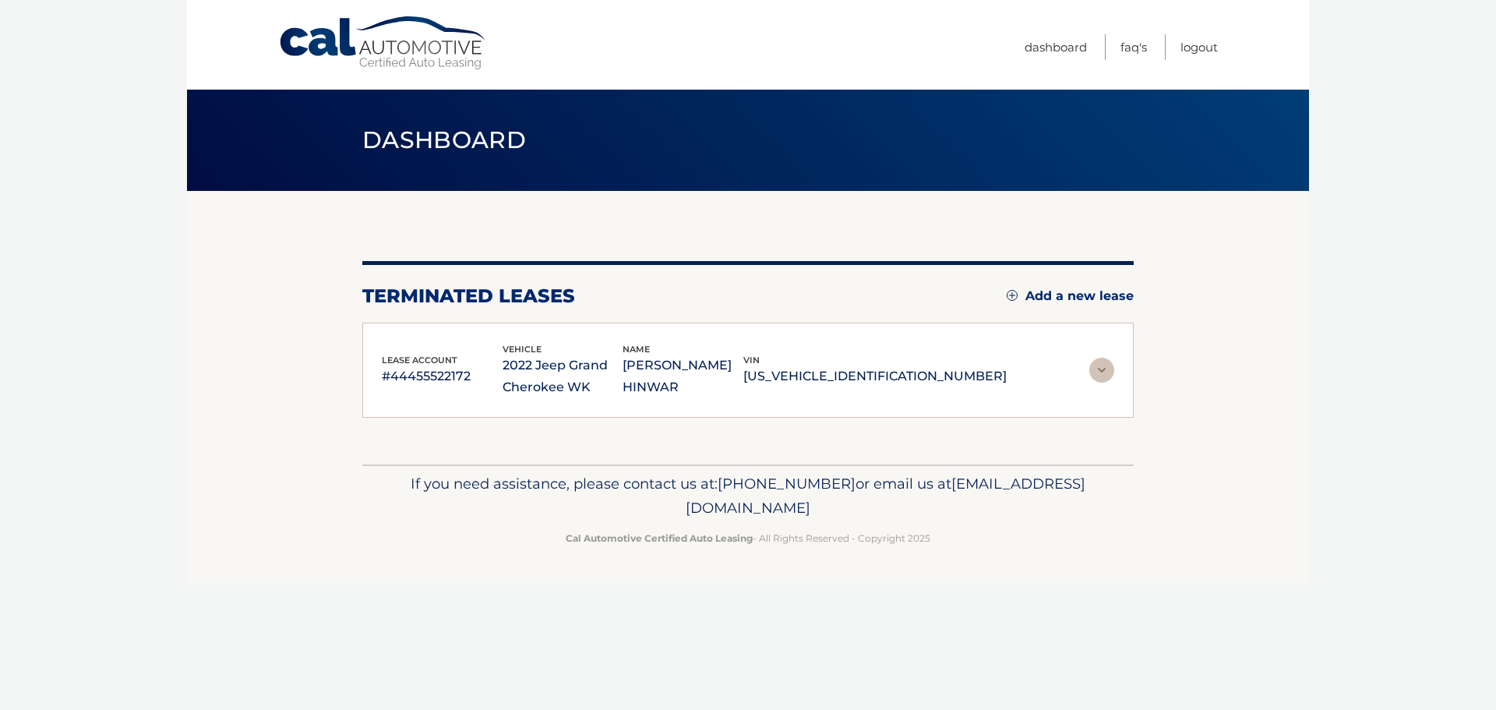
click at [1107, 375] on img at bounding box center [1102, 370] width 25 height 25
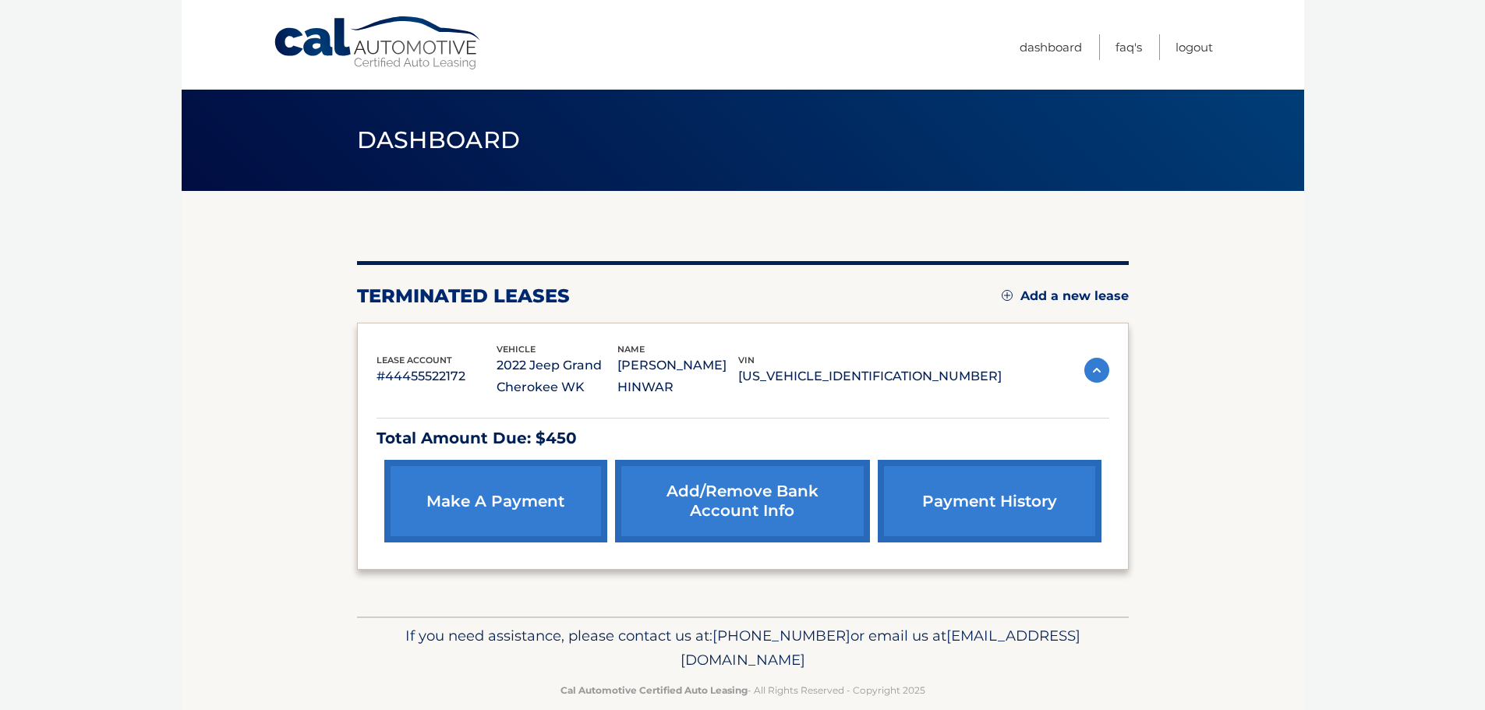
click at [1320, 402] on body "Cal Automotive Menu Dashboard FAQ's Logout" at bounding box center [742, 355] width 1485 height 710
click at [1220, 336] on section "You are registered for this site, but you haven't enrolled in online payments. …" at bounding box center [743, 404] width 1122 height 426
click at [1288, 307] on section "You are registered for this site, but you haven't enrolled in online payments. …" at bounding box center [743, 404] width 1122 height 426
click at [528, 517] on link "make a payment" at bounding box center [495, 501] width 223 height 83
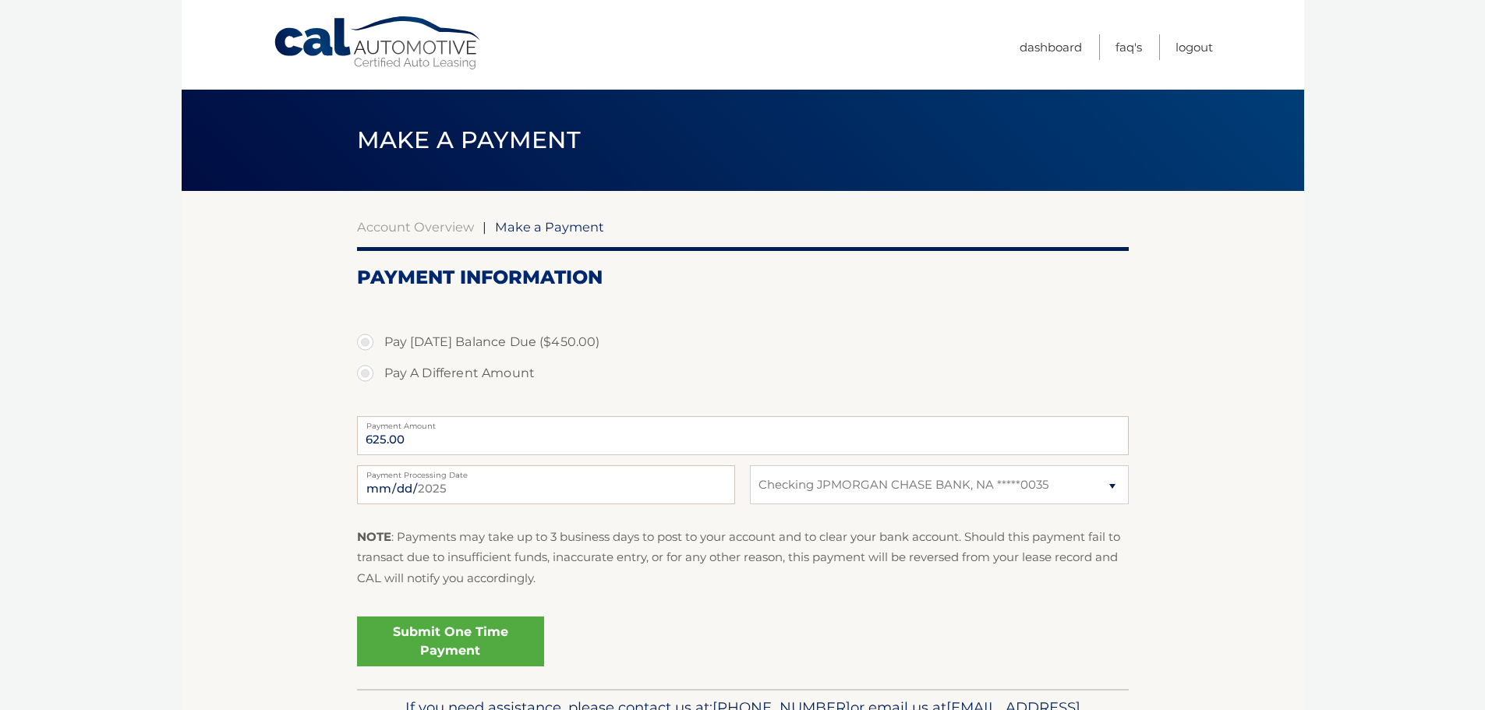
select select "OWZlYWUxOWUtZjNjYy00ZjdkLWE3Y2EtMTljMjMyOTg1ZTY2"
click at [370, 341] on label "Pay [DATE] Balance Due ($450.00)" at bounding box center [743, 342] width 772 height 31
click at [370, 341] on input "Pay [DATE] Balance Due ($450.00)" at bounding box center [371, 339] width 16 height 25
radio input "true"
type input "450.00"
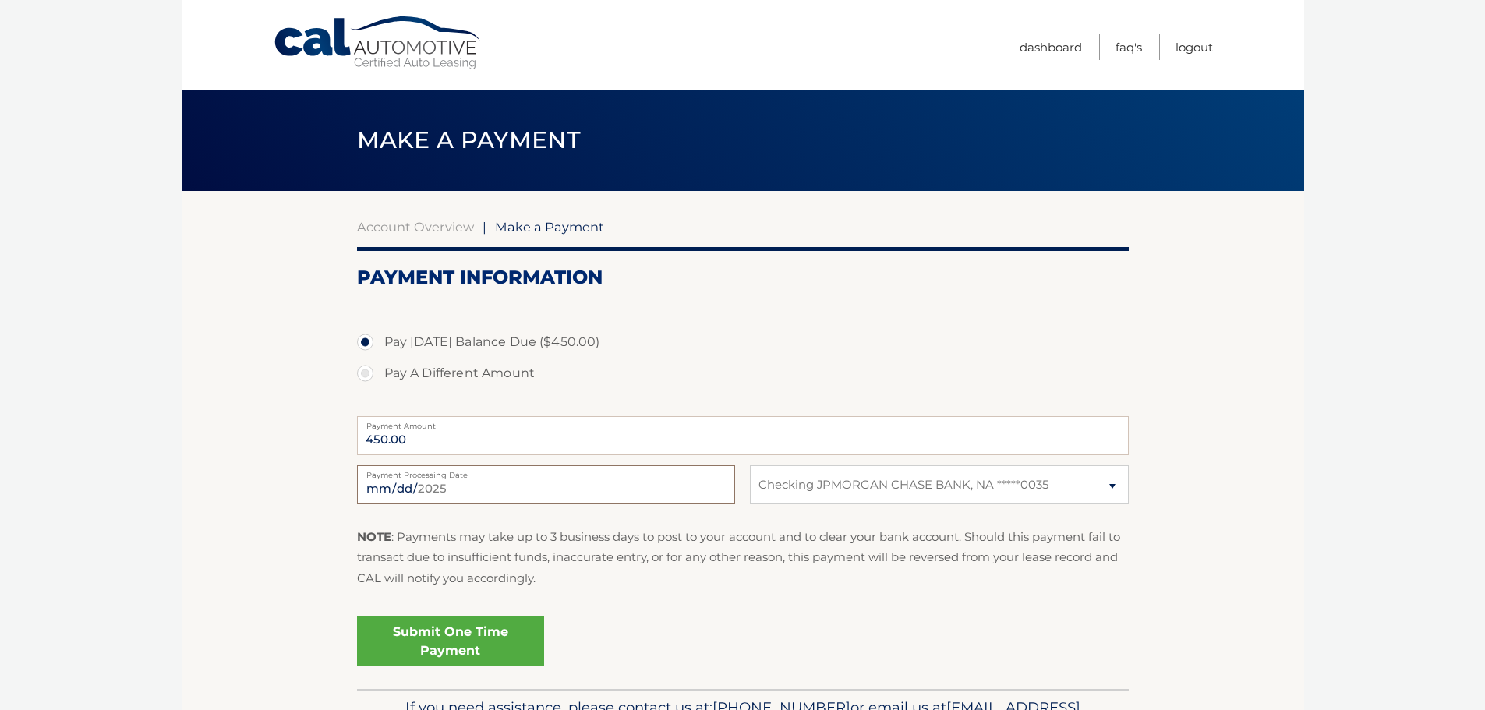
click at [510, 487] on input "[DATE]" at bounding box center [546, 484] width 378 height 39
type input "[DATE]"
